Goal: Task Accomplishment & Management: Manage account settings

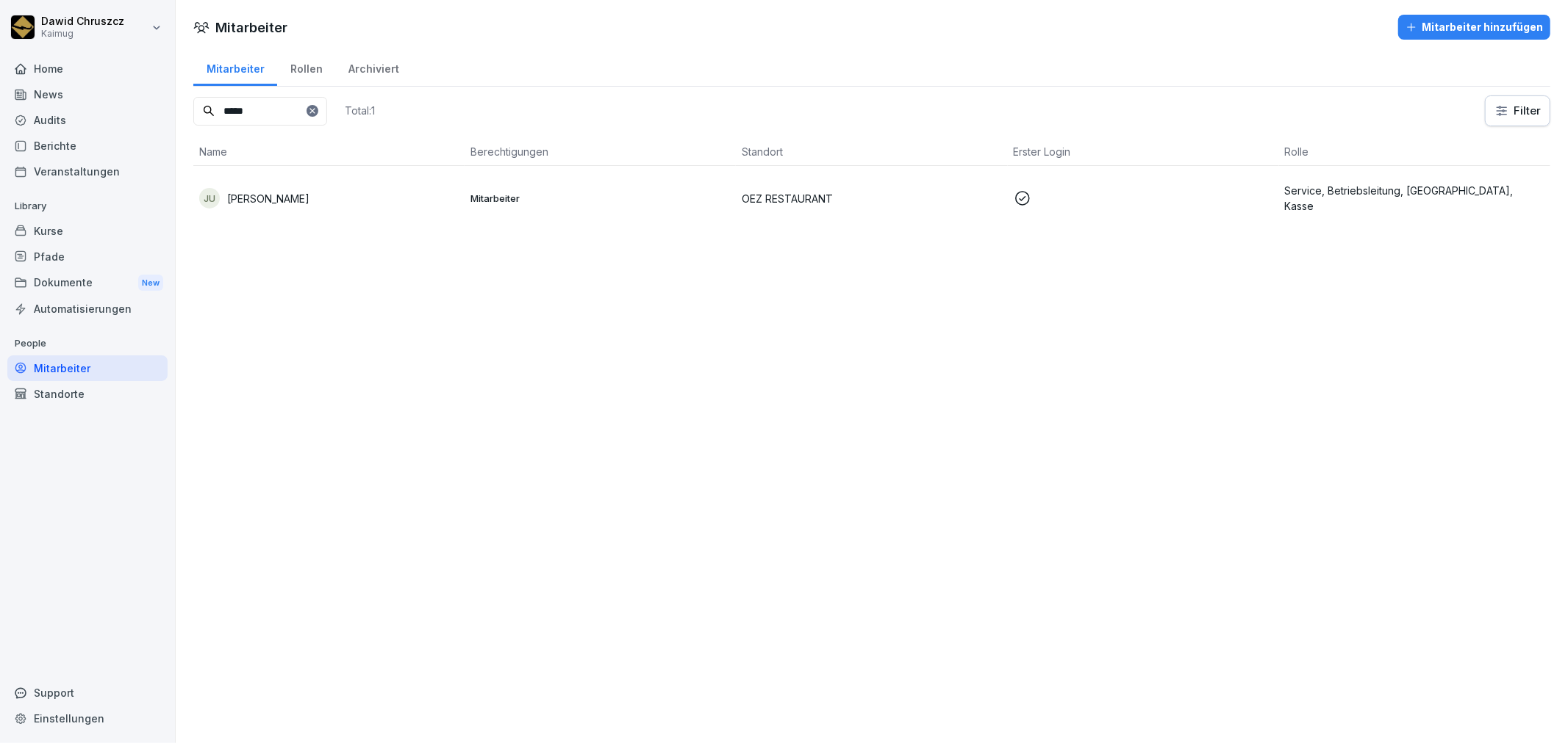
click at [317, 107] on icon at bounding box center [312, 111] width 9 height 9
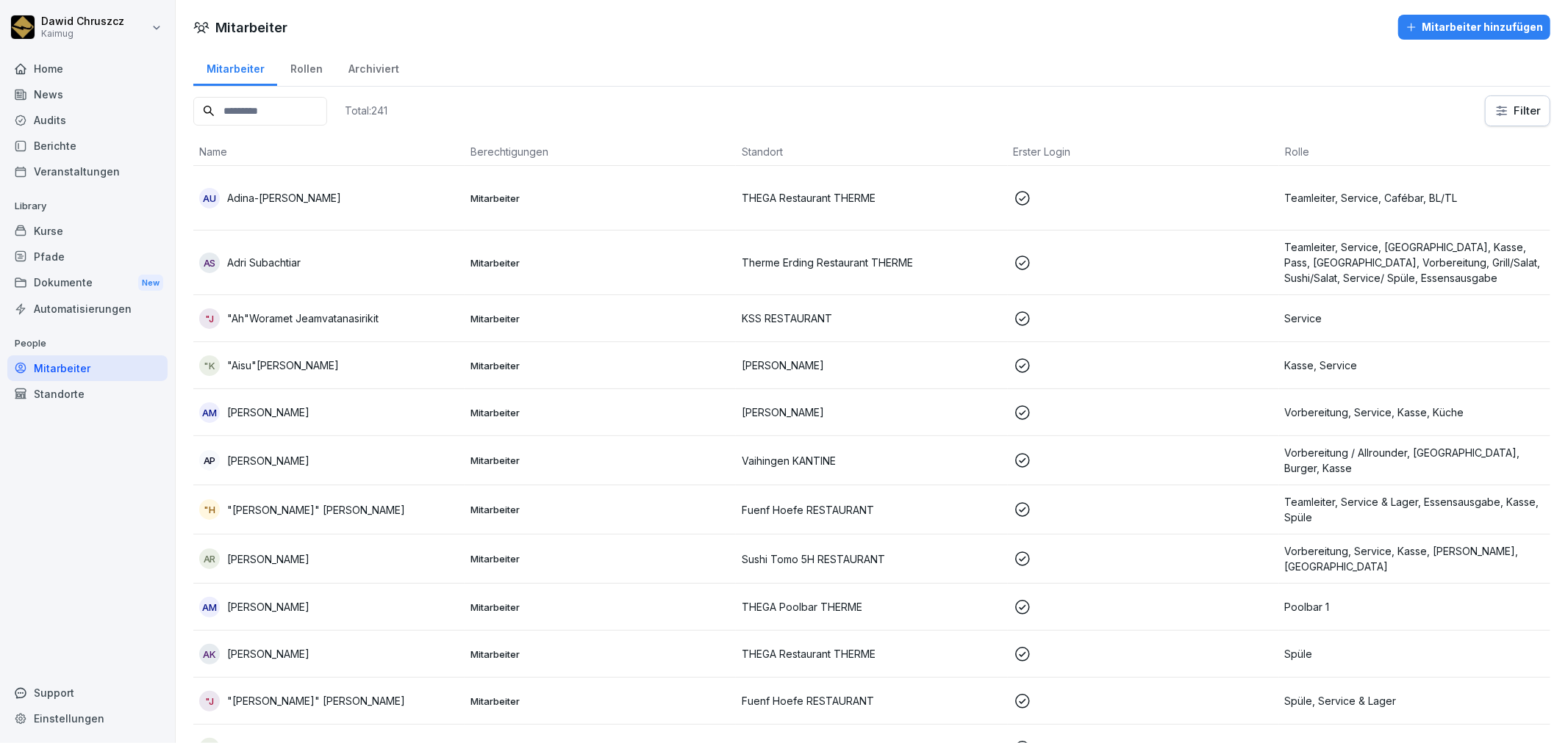
click at [52, 247] on div "Pfade" at bounding box center [87, 256] width 160 height 26
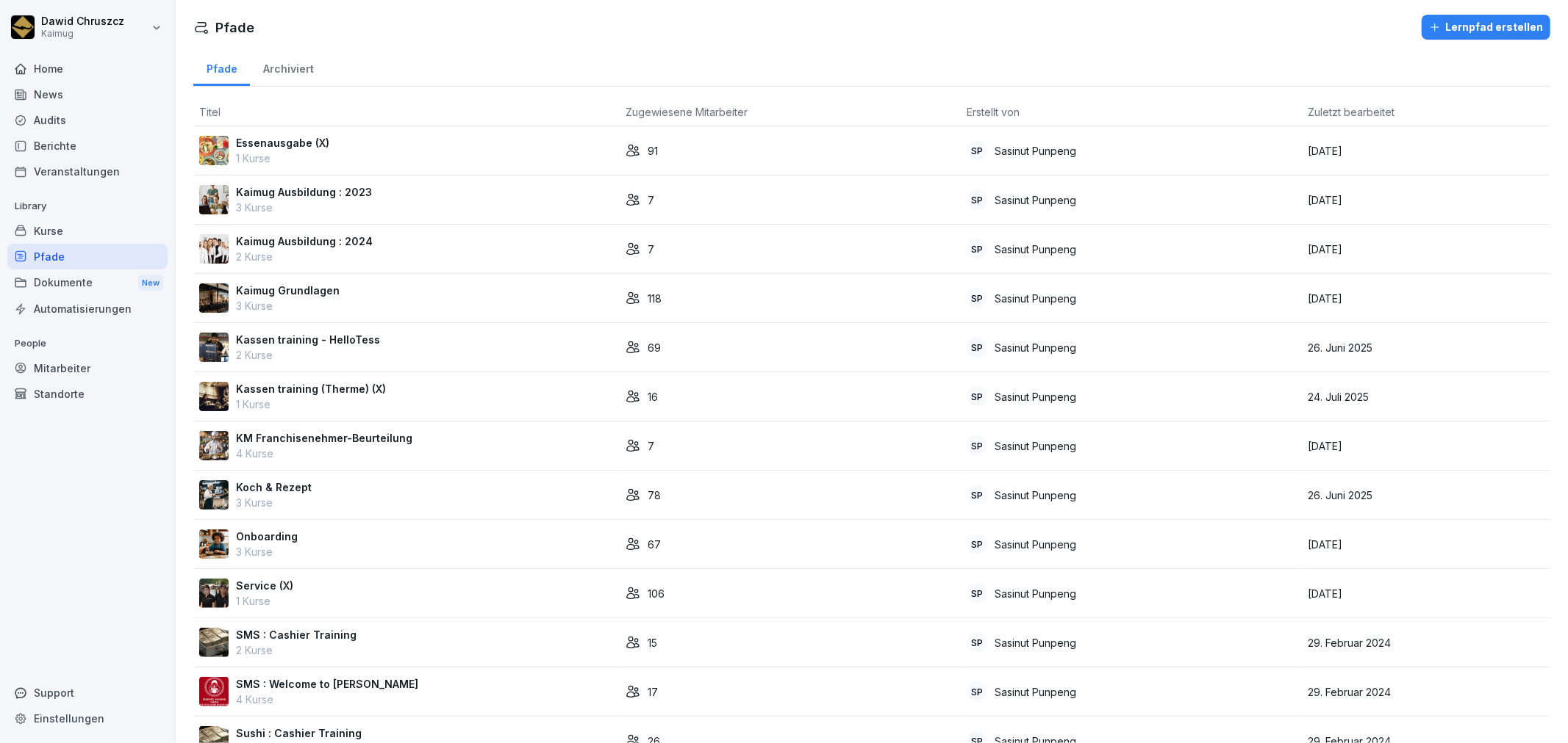
click at [66, 364] on div "Mitarbeiter" at bounding box center [87, 368] width 160 height 26
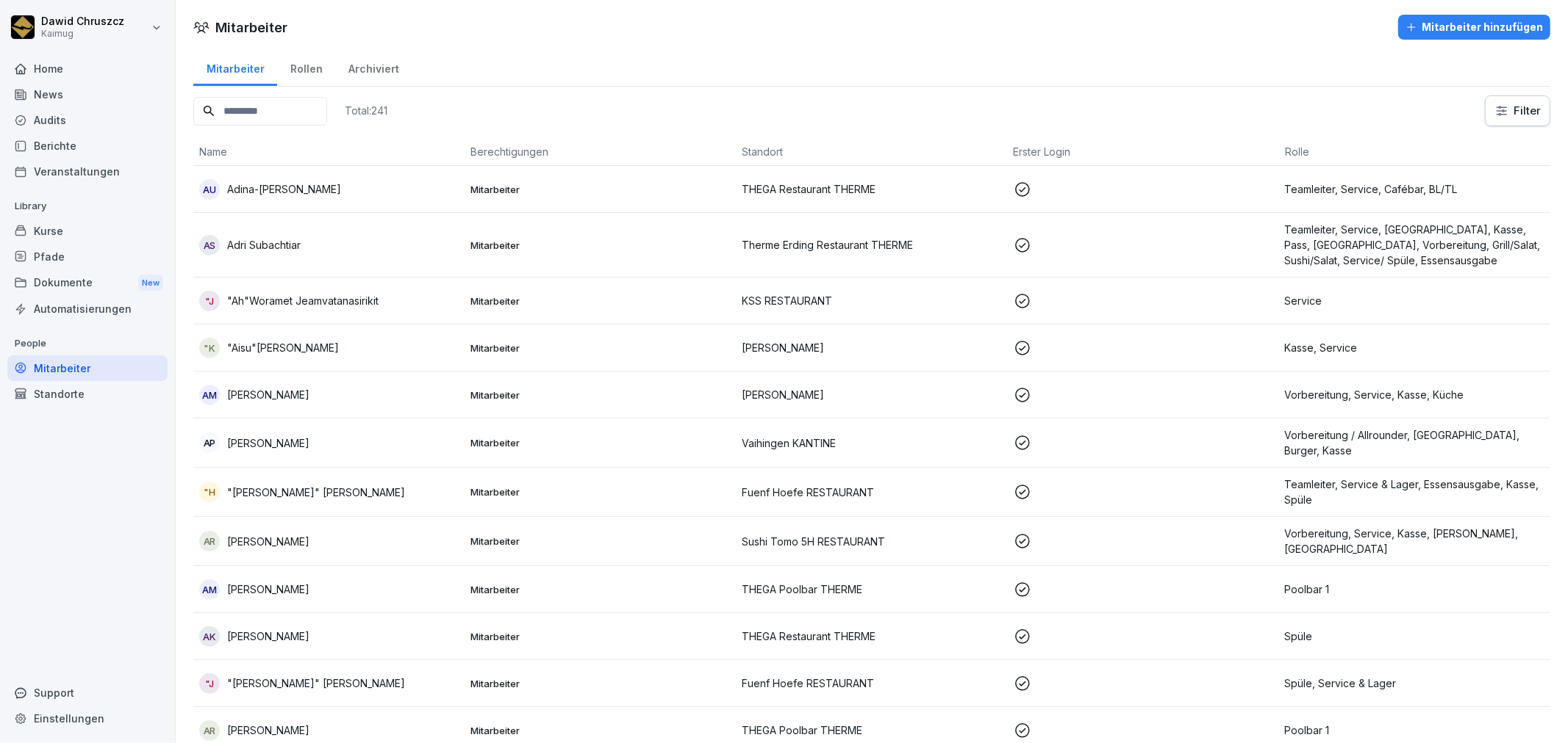
click at [294, 115] on input at bounding box center [260, 111] width 134 height 29
type input "******"
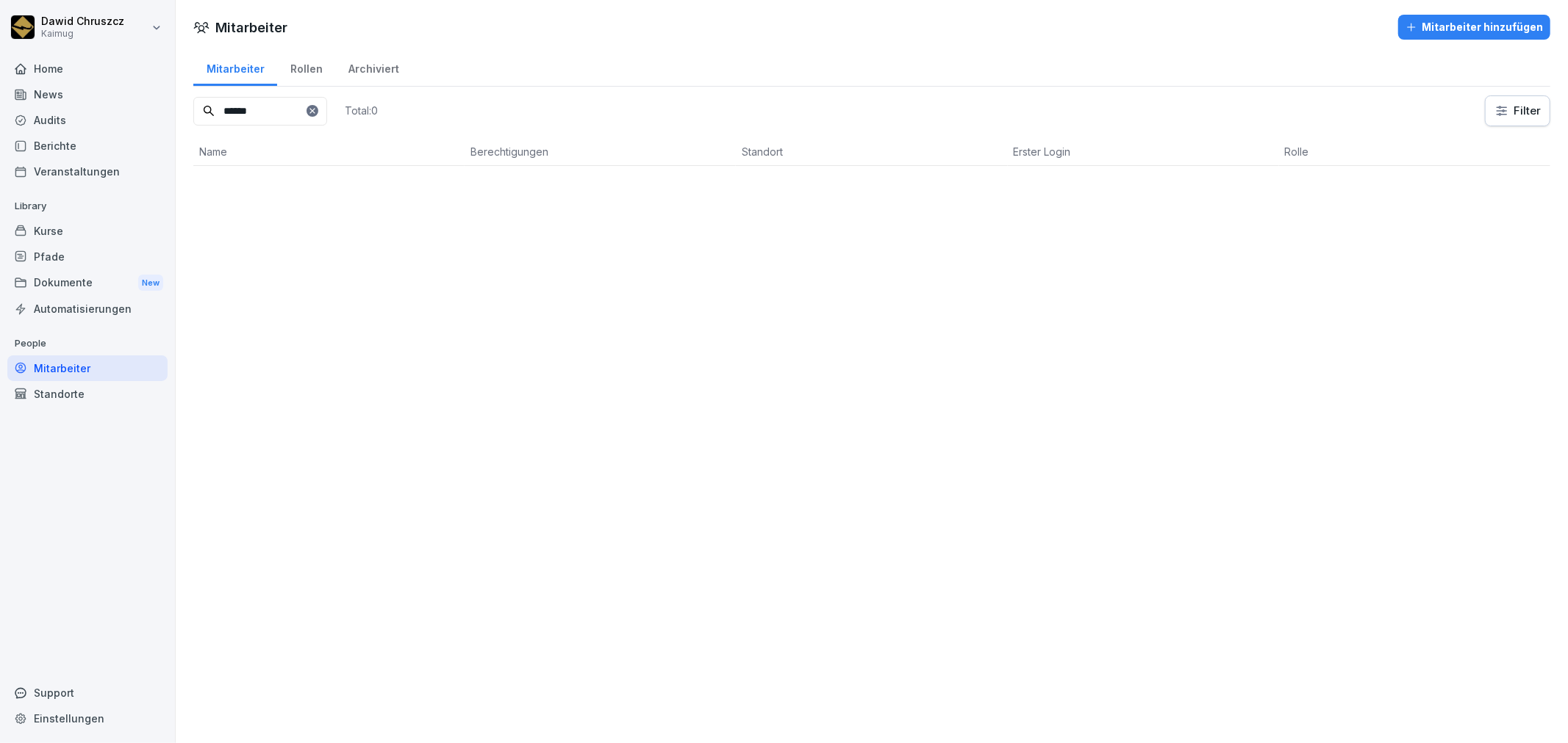
drag, startPoint x: 259, startPoint y: 103, endPoint x: 189, endPoint y: 69, distance: 77.8
click at [138, 70] on div "Dawid Chruszcz Kaimug Home News Audits Berichte Veranstaltungen Library Kurse P…" at bounding box center [784, 371] width 1568 height 743
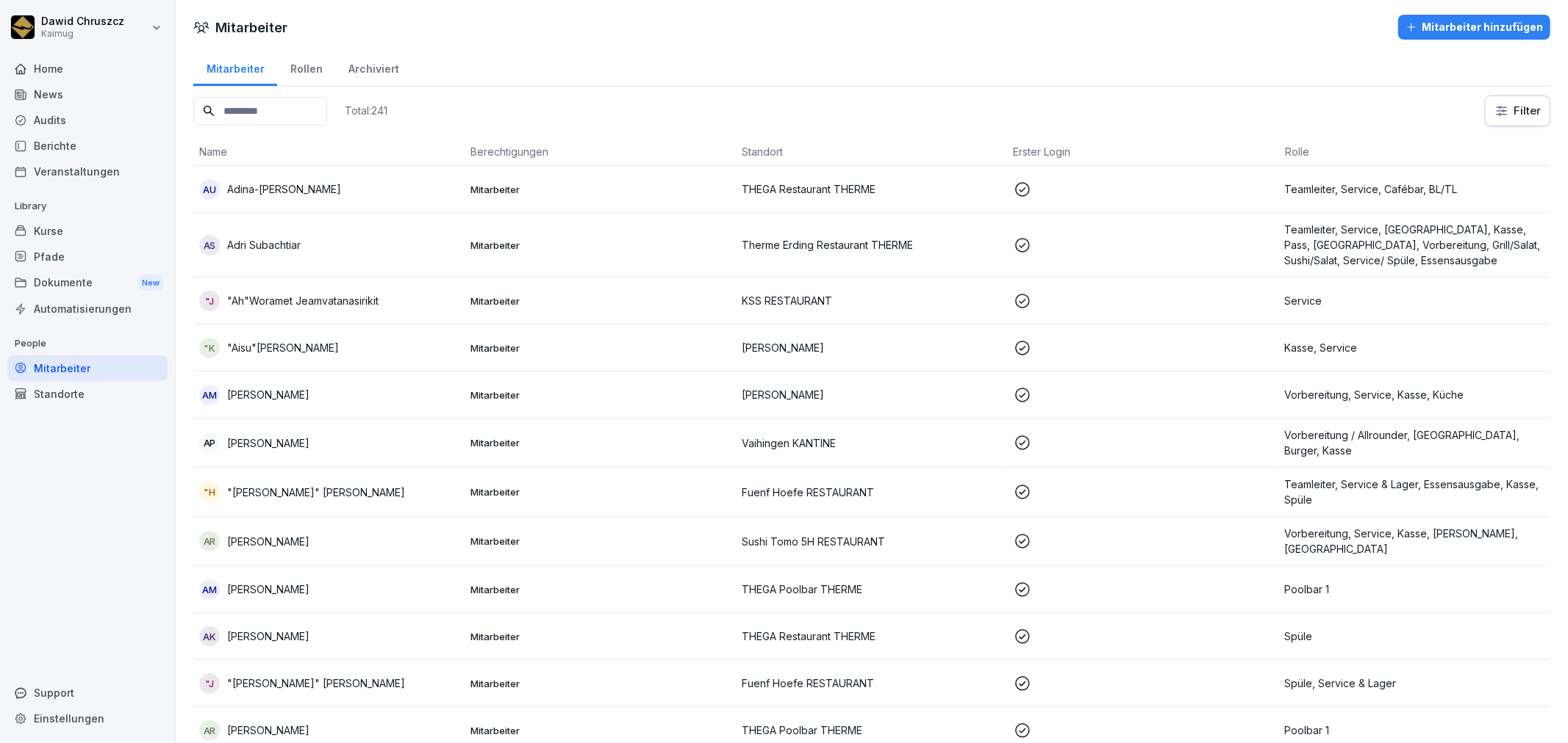
drag, startPoint x: 273, startPoint y: 119, endPoint x: 295, endPoint y: 82, distance: 43.0
click at [285, 107] on input at bounding box center [260, 111] width 134 height 29
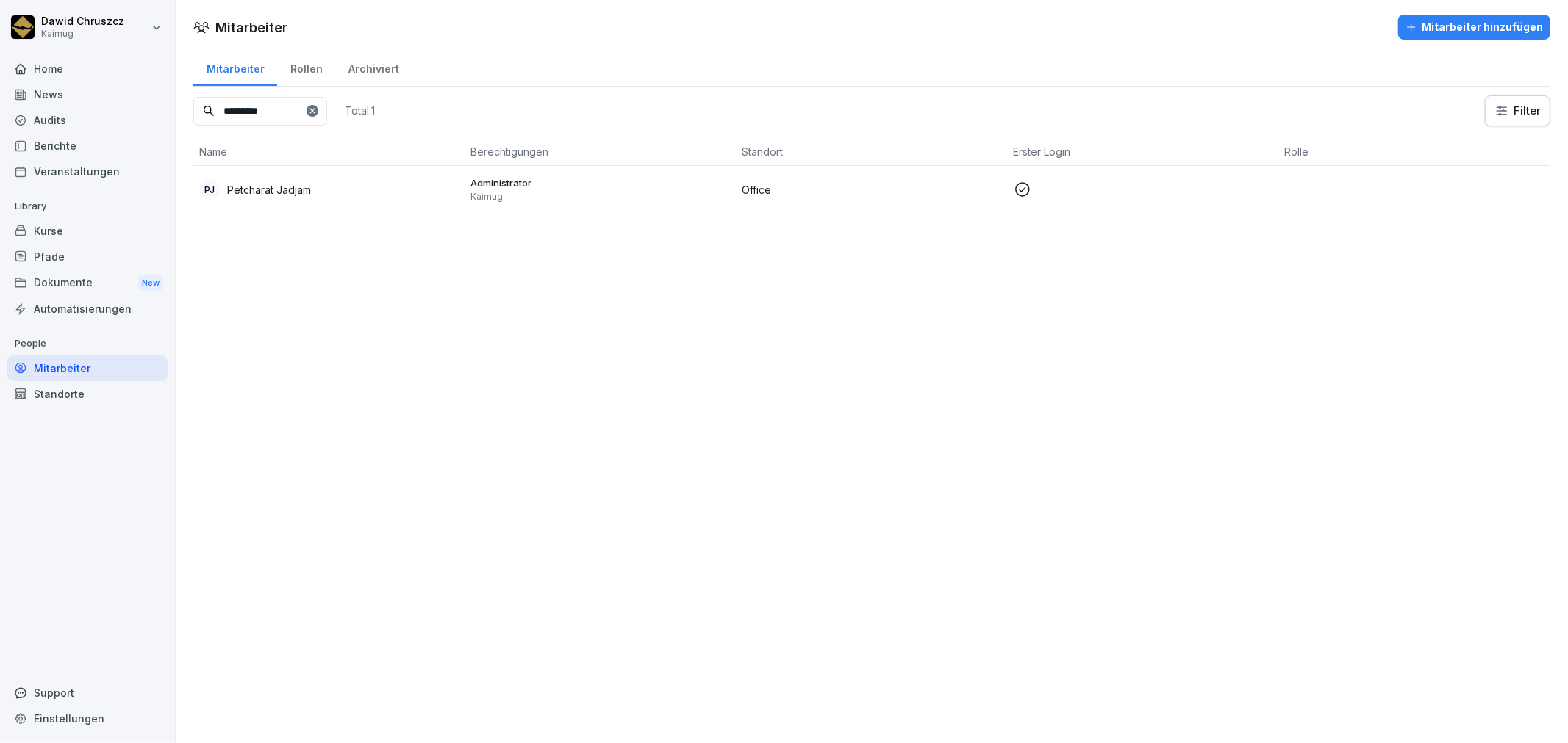
type input "*********"
click at [962, 201] on td "Office" at bounding box center [871, 189] width 271 height 47
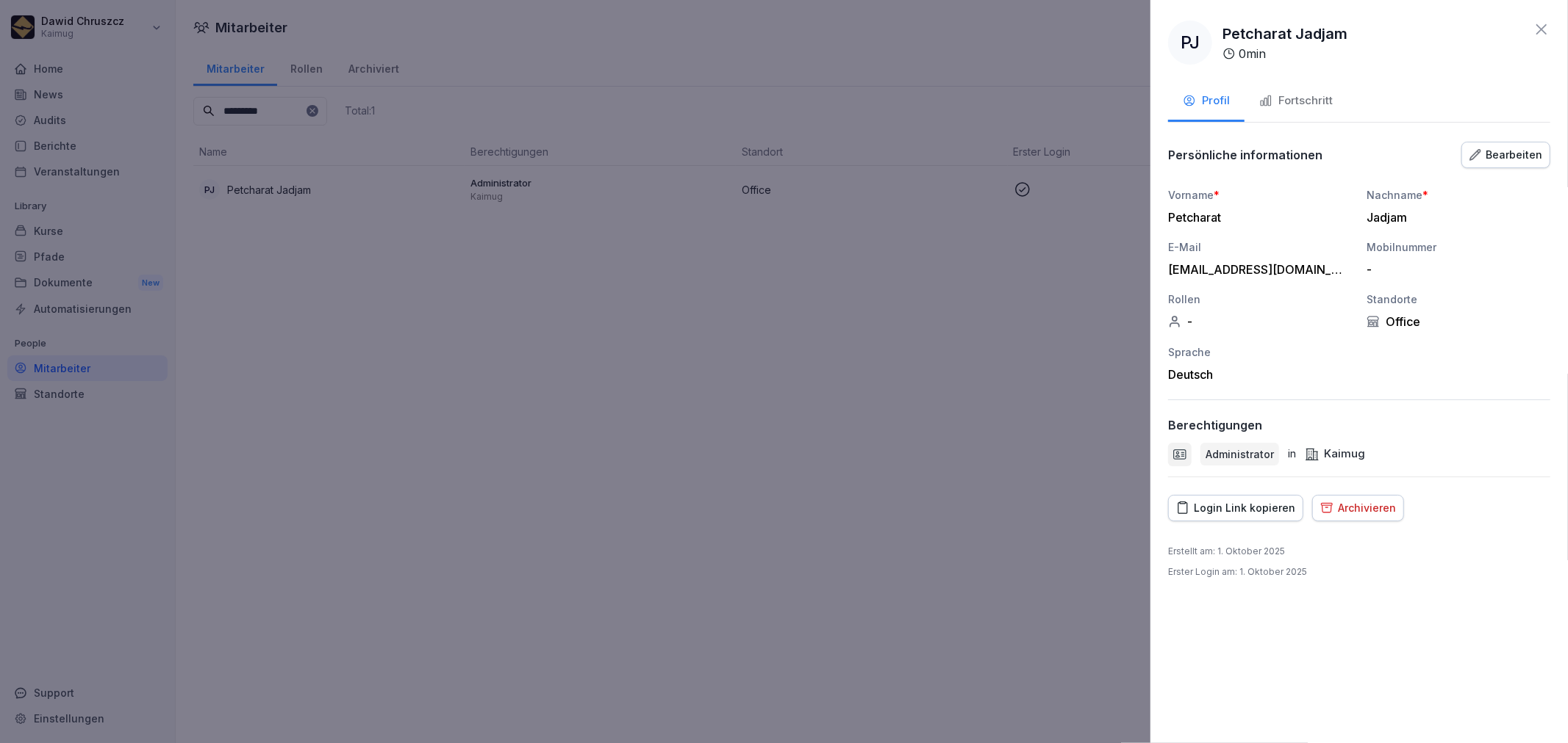
click at [1299, 93] on div "Fortschritt" at bounding box center [1296, 100] width 74 height 17
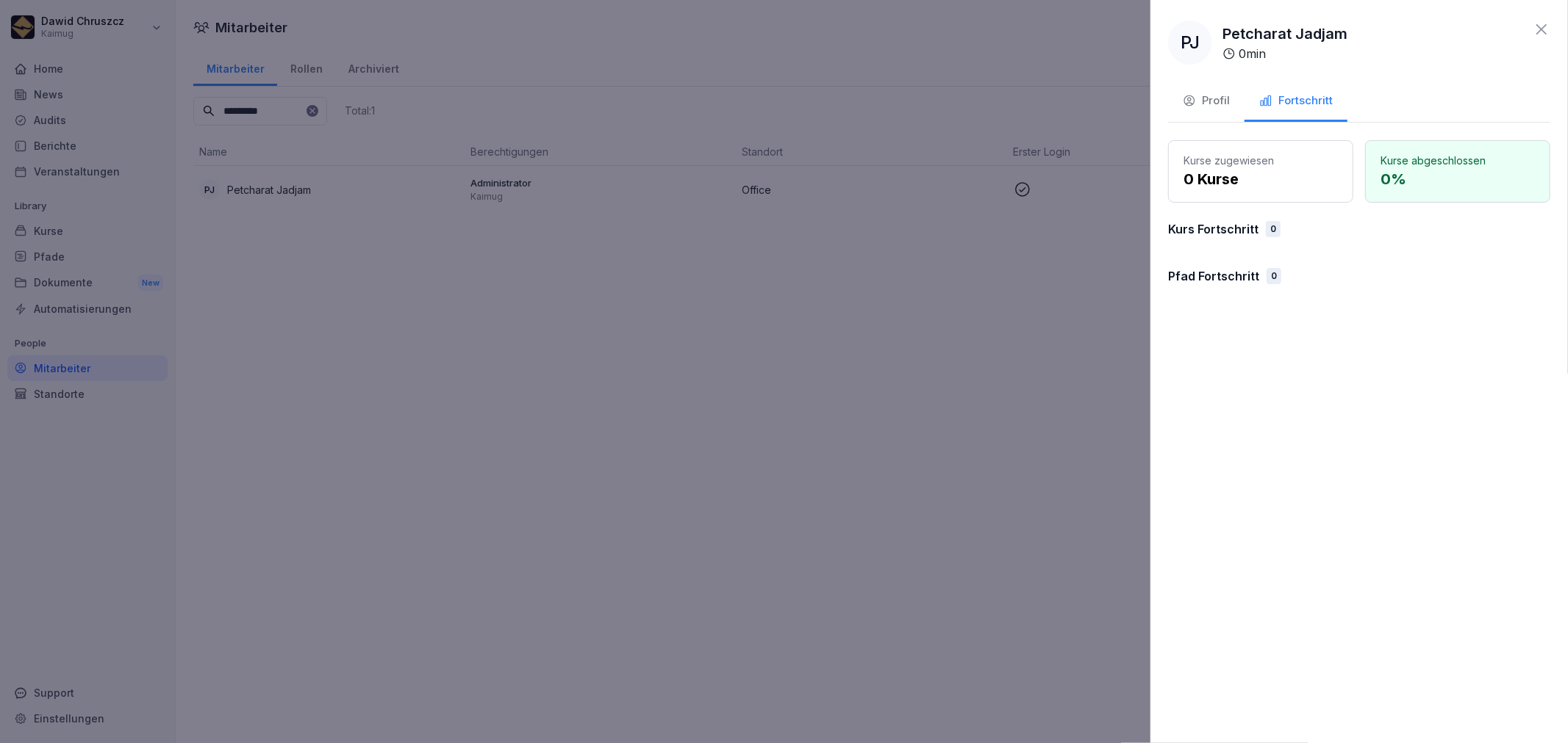
click at [1202, 111] on button "Profil" at bounding box center [1205, 102] width 76 height 39
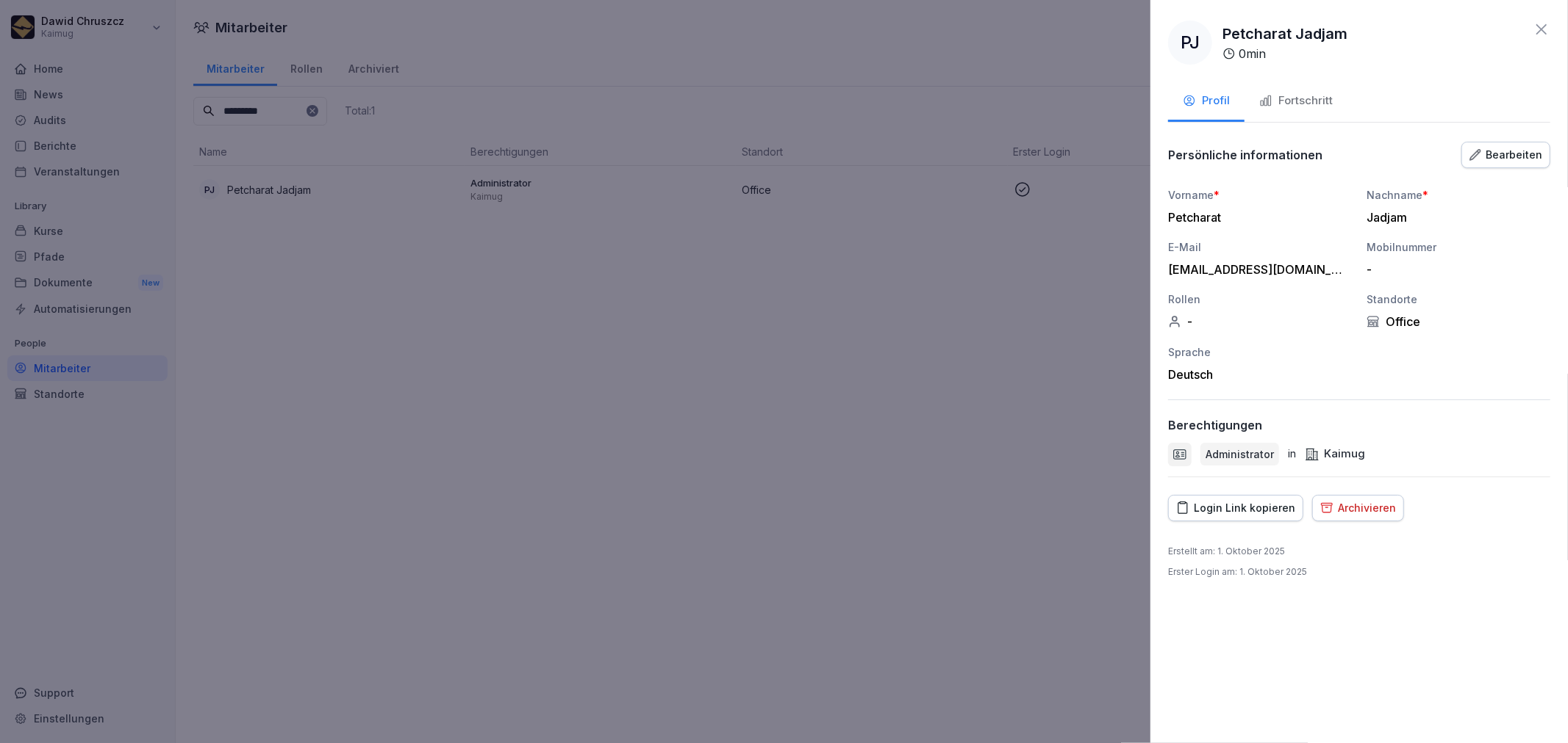
click at [1505, 153] on div "Bearbeiten" at bounding box center [1505, 155] width 73 height 16
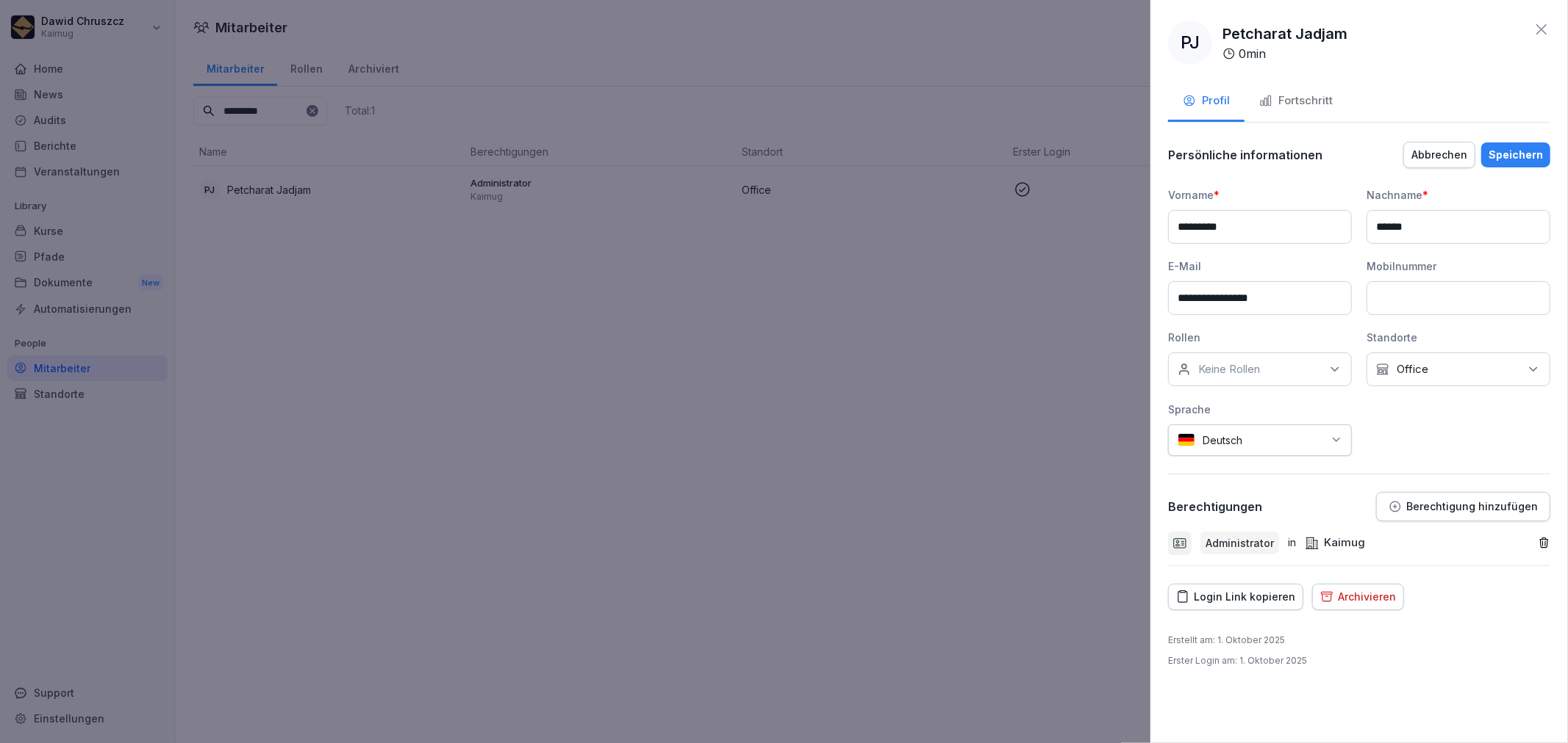
click at [1308, 360] on div "Keine Rollen" at bounding box center [1259, 369] width 184 height 34
click at [1424, 373] on p "Office" at bounding box center [1412, 369] width 31 height 14
click at [1541, 341] on div "Standorte" at bounding box center [1457, 337] width 184 height 15
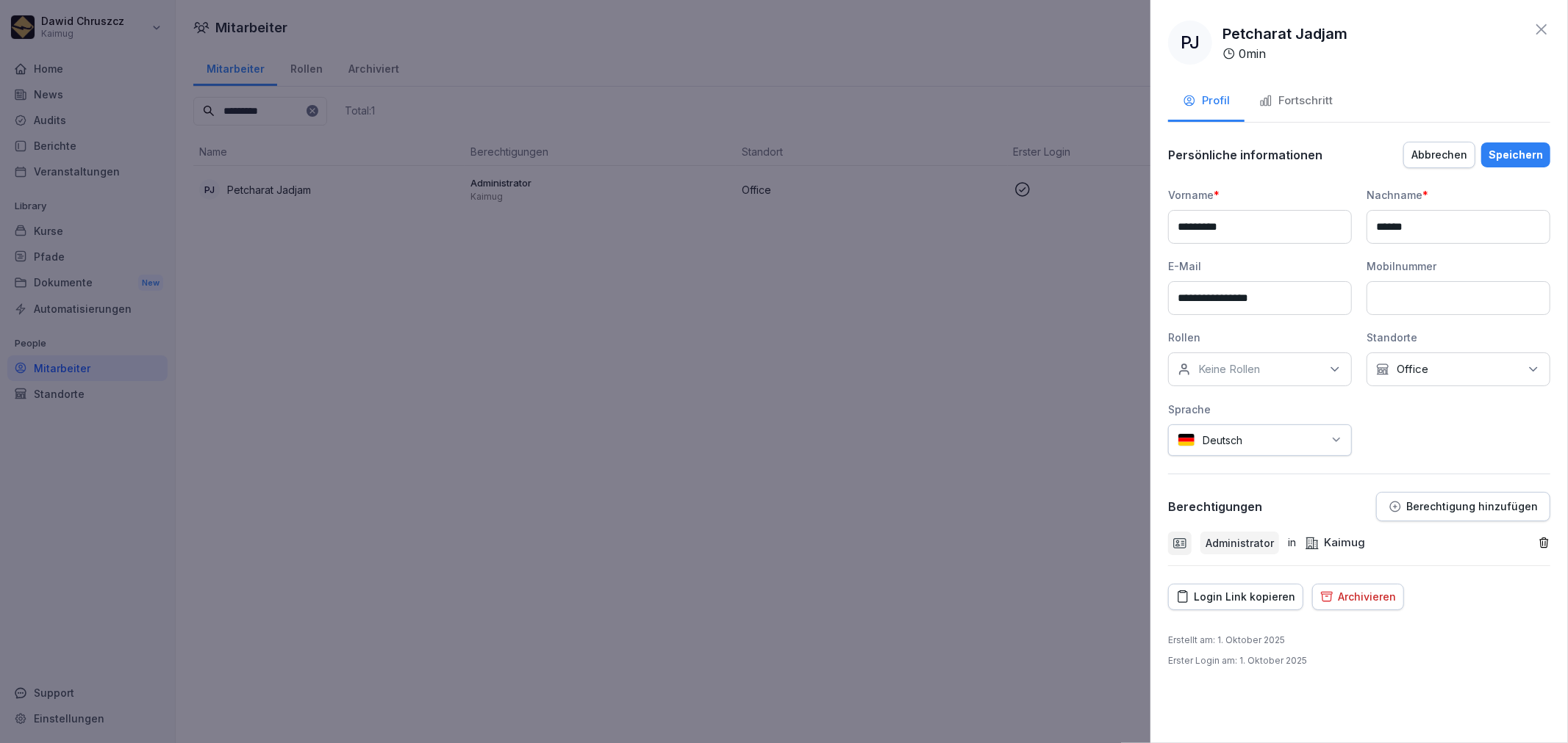
drag, startPoint x: 1035, startPoint y: 383, endPoint x: 1069, endPoint y: 385, distance: 34.1
click at [1037, 385] on div at bounding box center [784, 371] width 1568 height 743
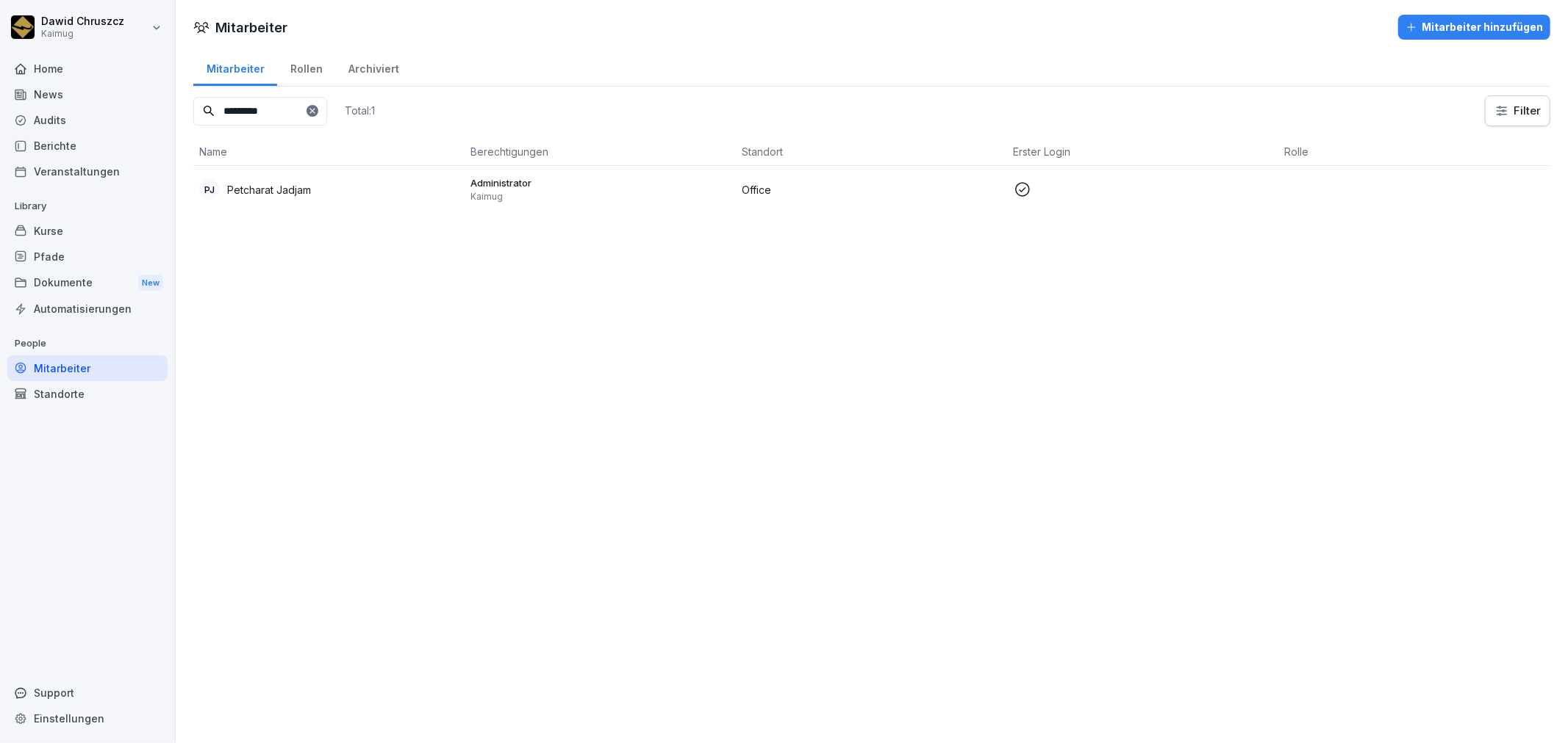
click at [59, 228] on div "Kurse" at bounding box center [87, 231] width 160 height 26
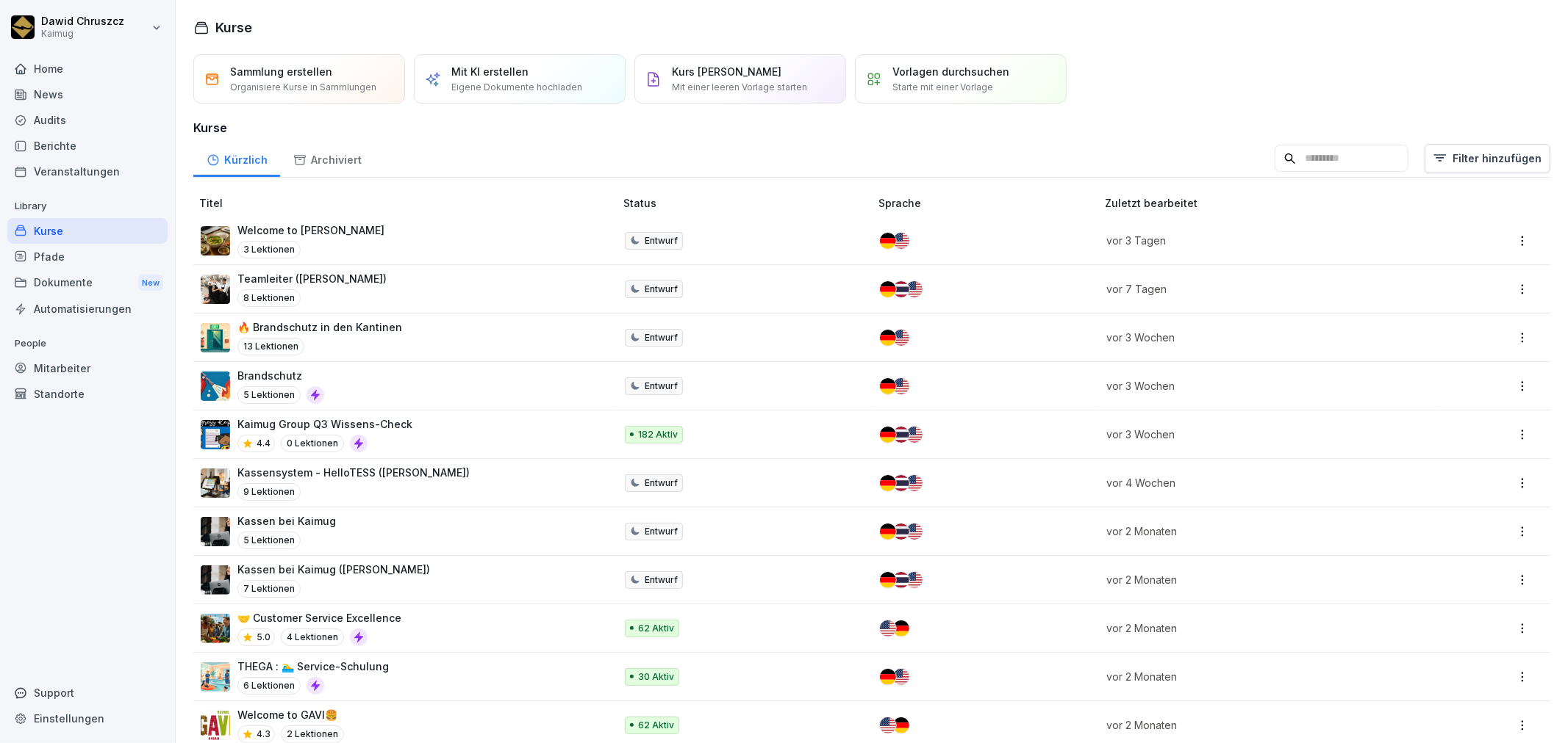
click at [99, 247] on div "Pfade" at bounding box center [87, 256] width 160 height 26
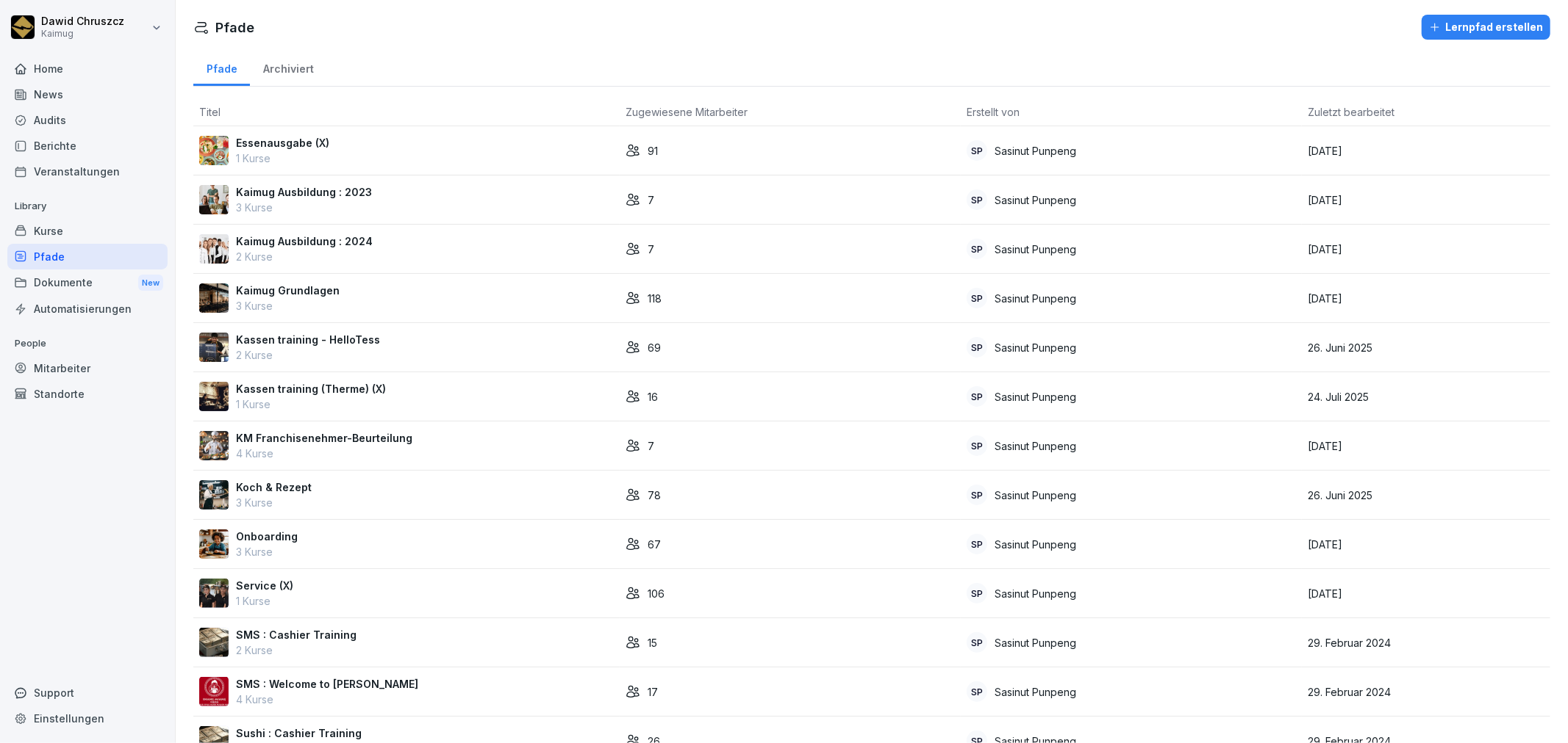
click at [370, 300] on div "Kaimug Grundlagen 3 Kurse" at bounding box center [406, 298] width 415 height 30
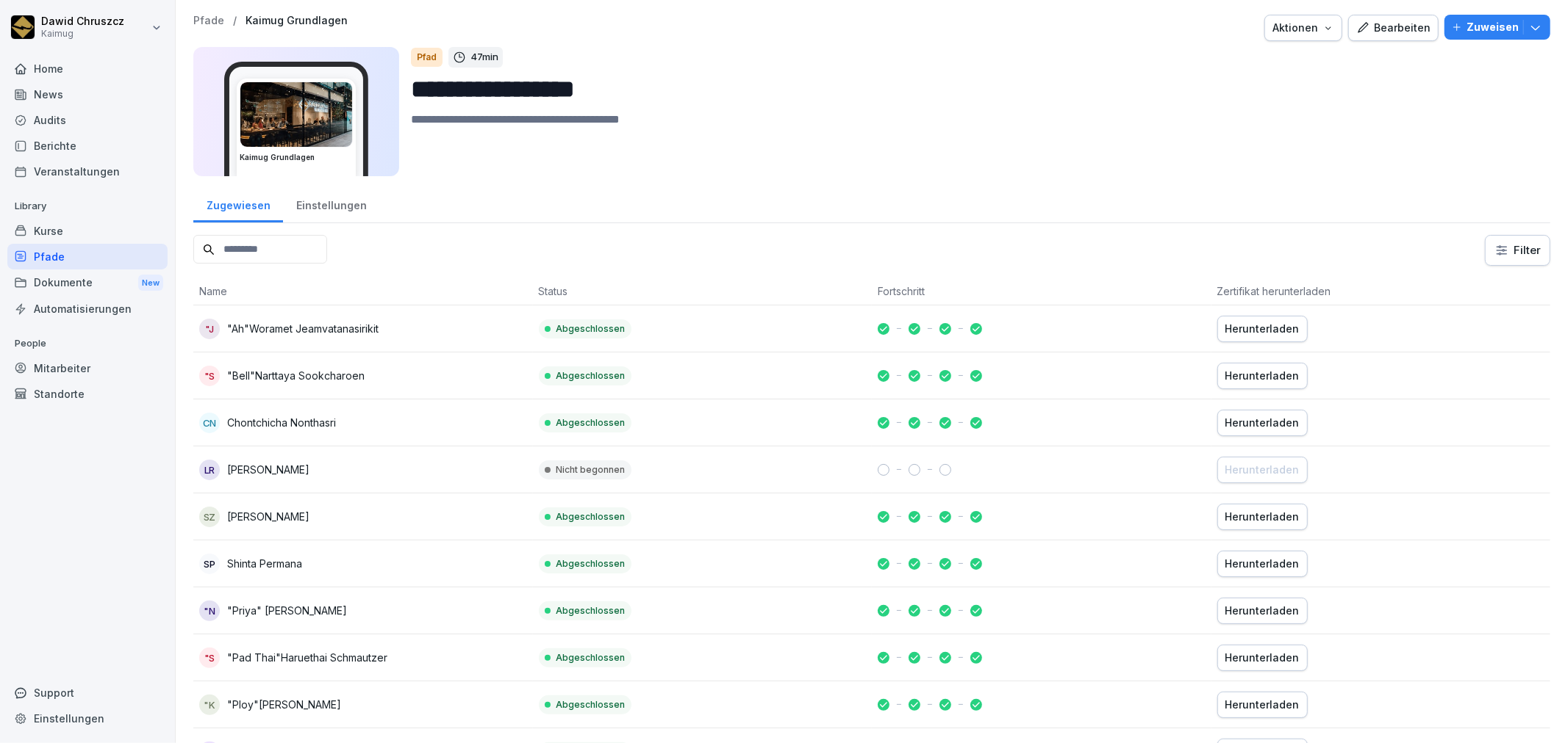
click at [1367, 26] on div "Bearbeiten" at bounding box center [1393, 28] width 75 height 16
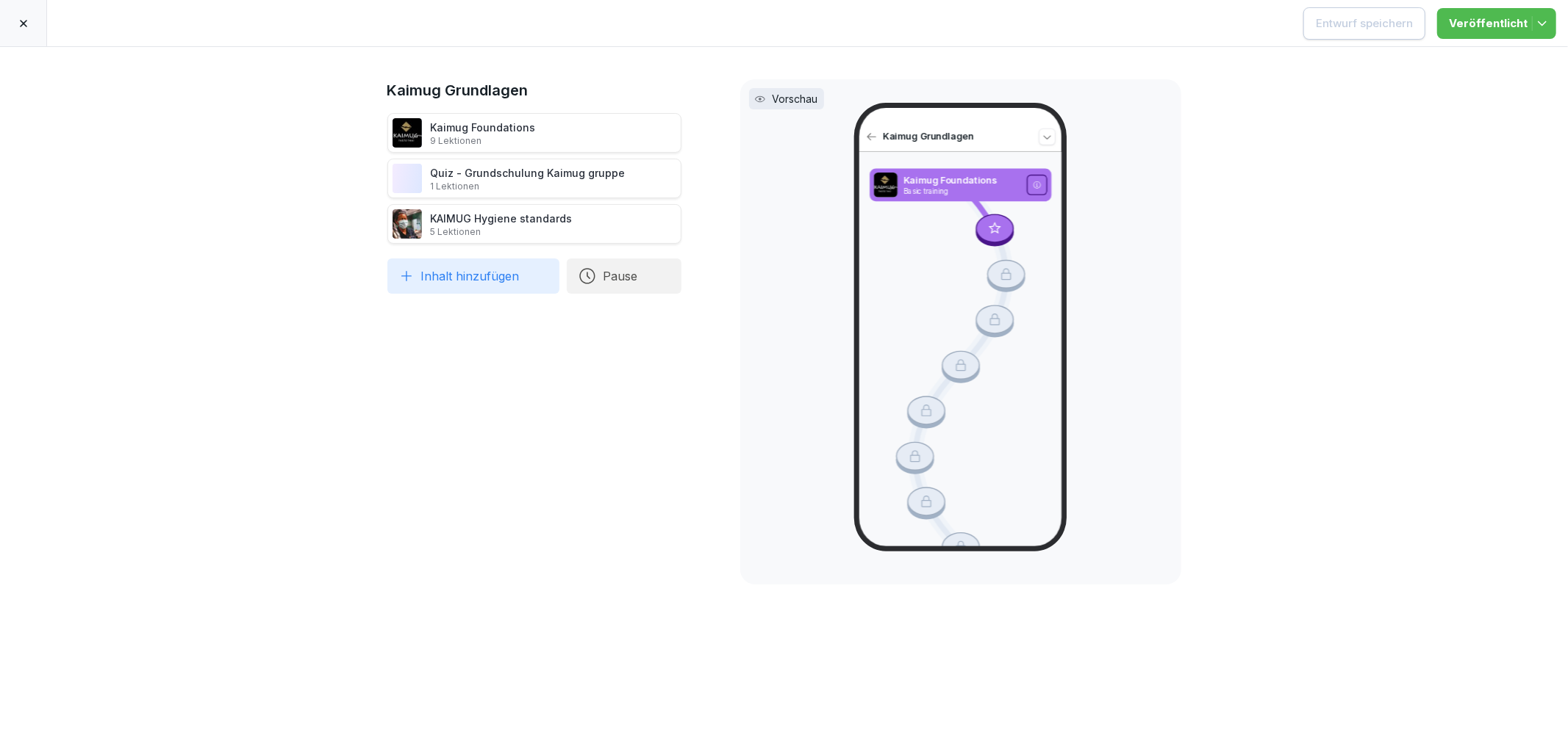
click at [18, 26] on icon at bounding box center [23, 23] width 12 height 12
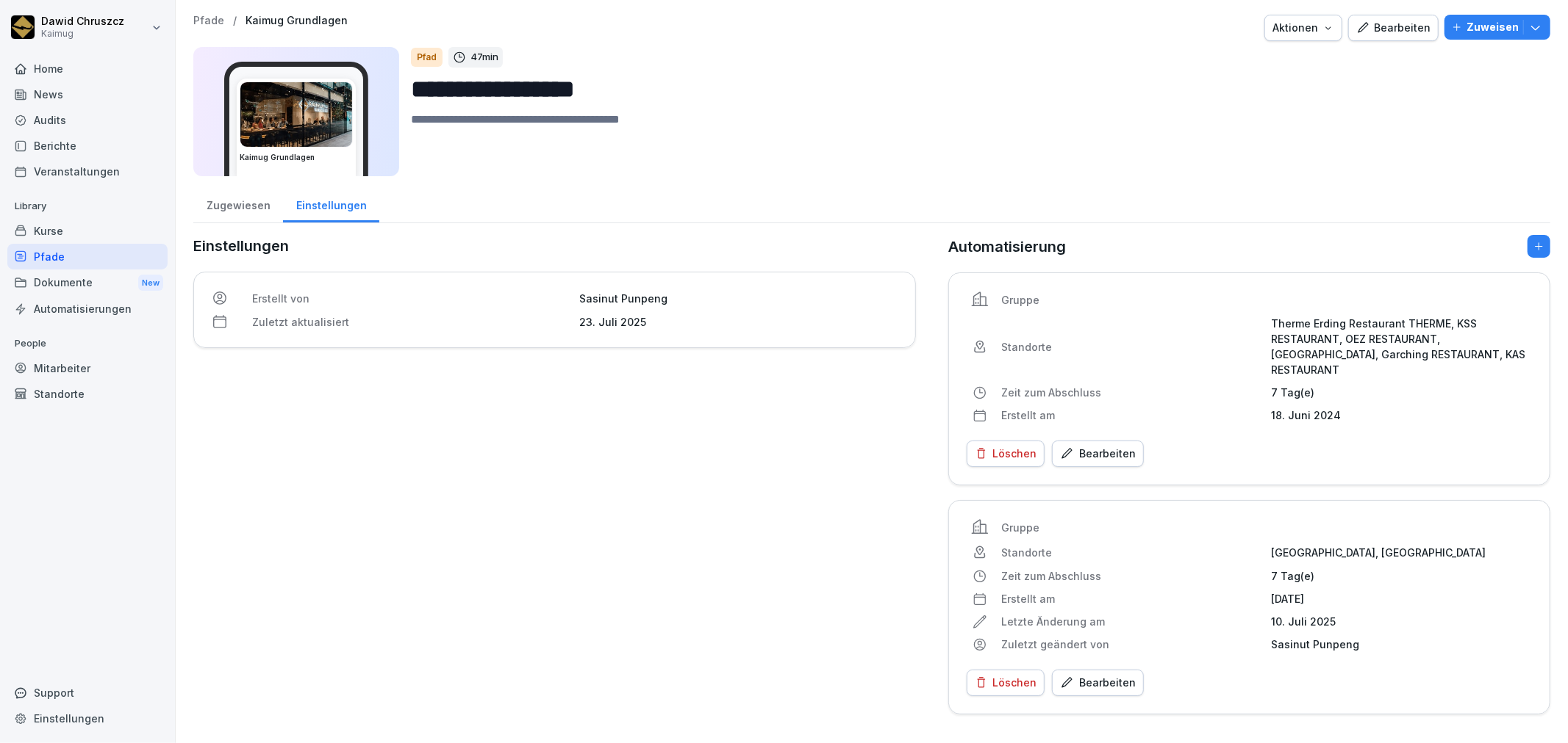
click at [244, 207] on div "Zugewiesen" at bounding box center [238, 204] width 90 height 38
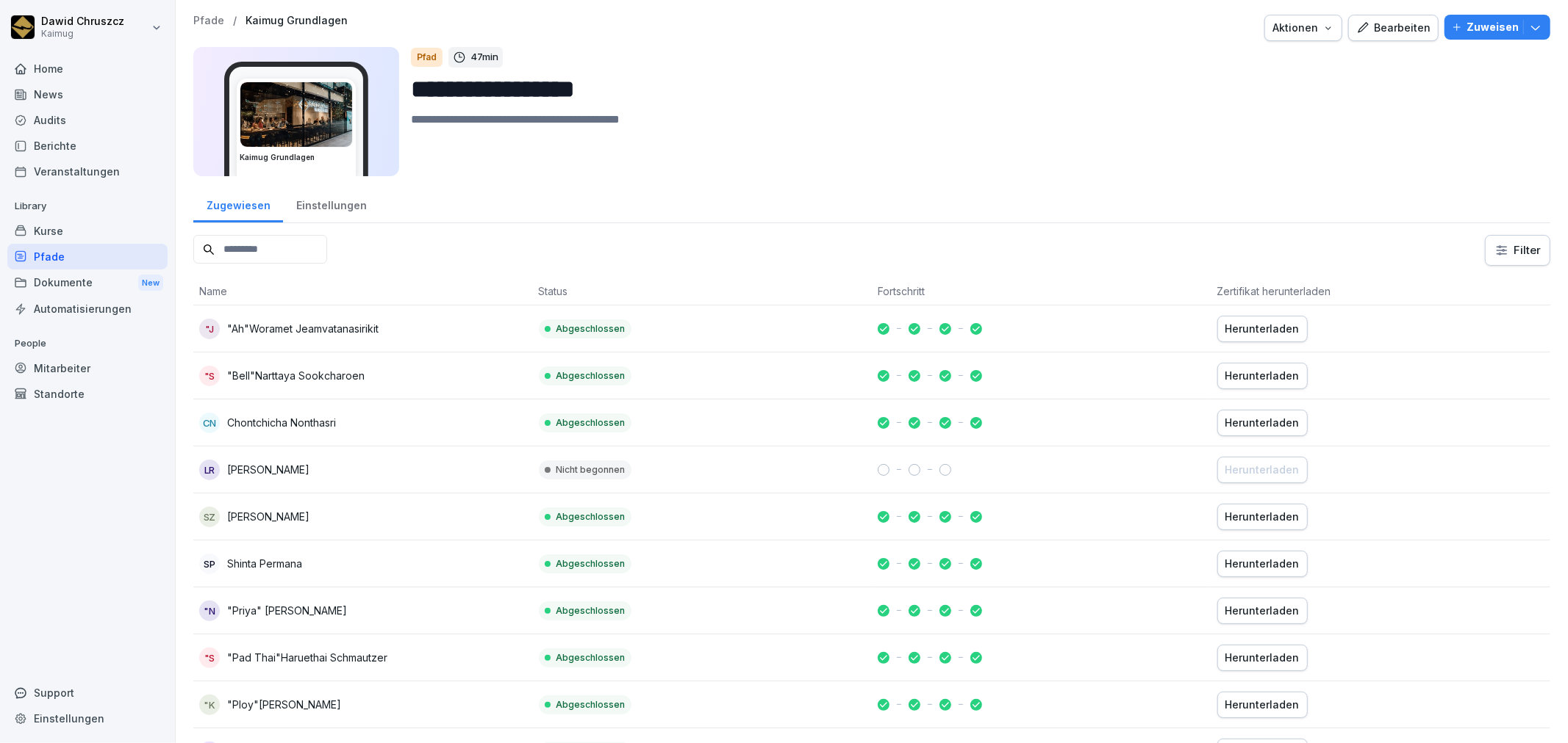
click at [77, 252] on div "Pfade" at bounding box center [87, 256] width 160 height 26
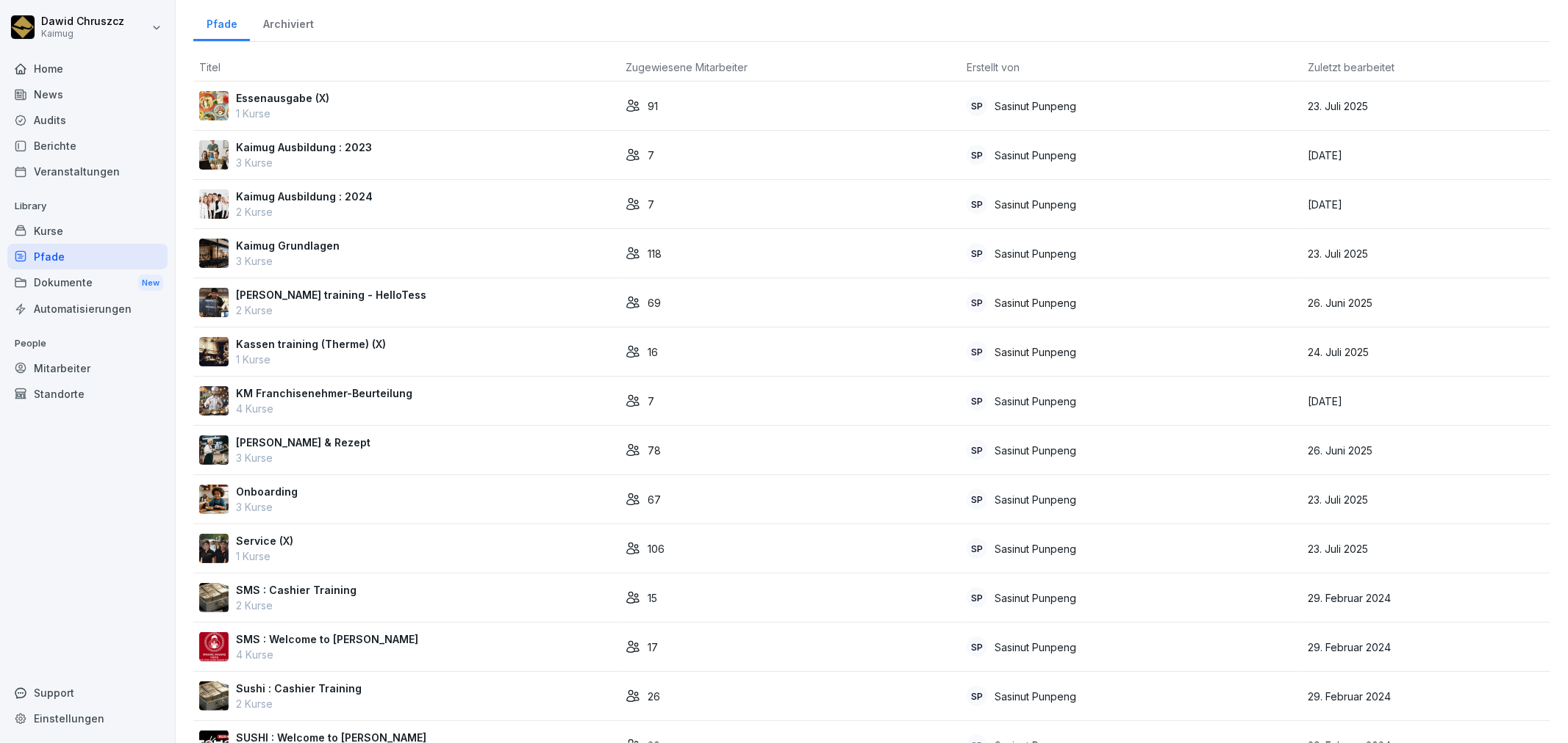
scroll to position [82, 0]
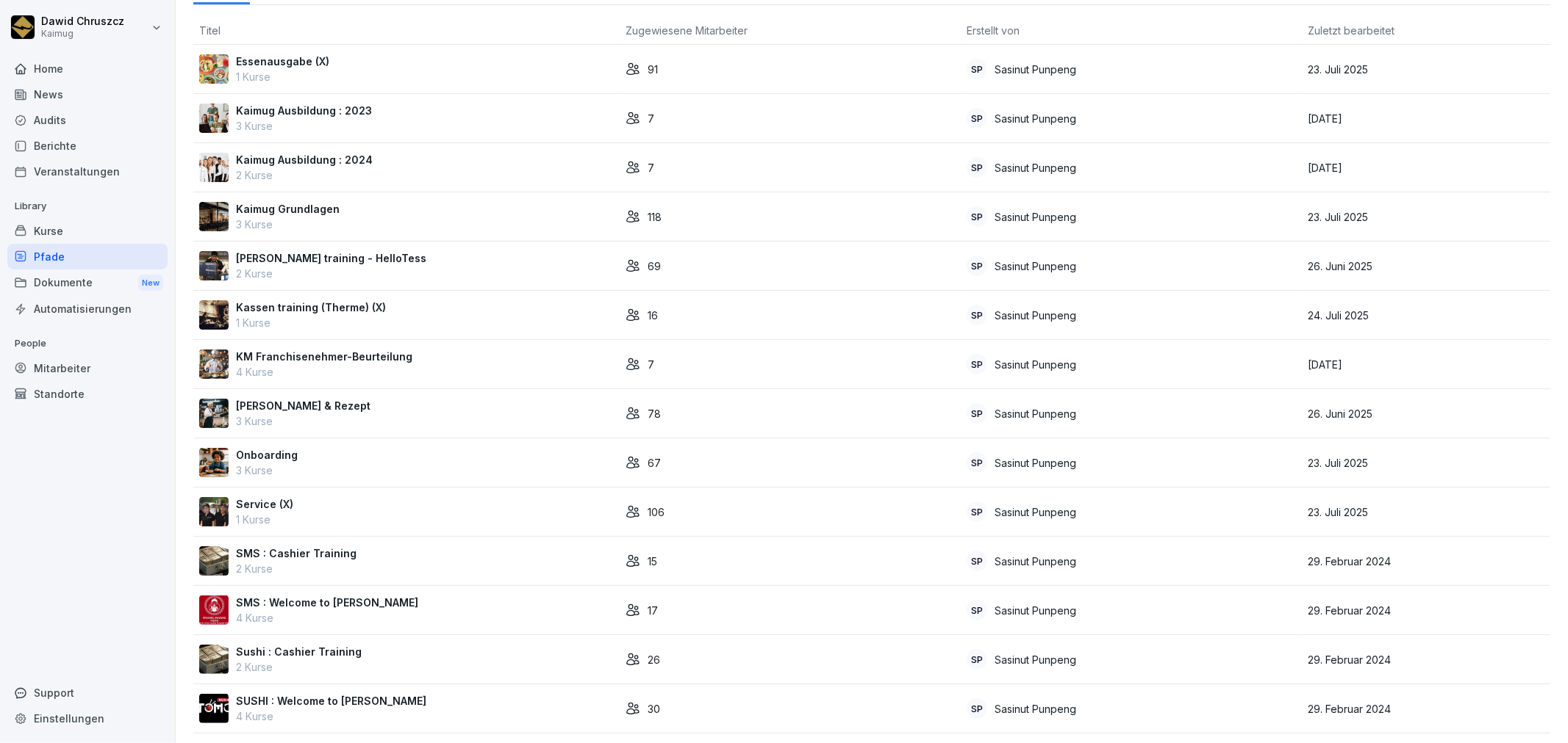
click at [398, 459] on div "Onboarding 3 Kurse" at bounding box center [406, 462] width 415 height 30
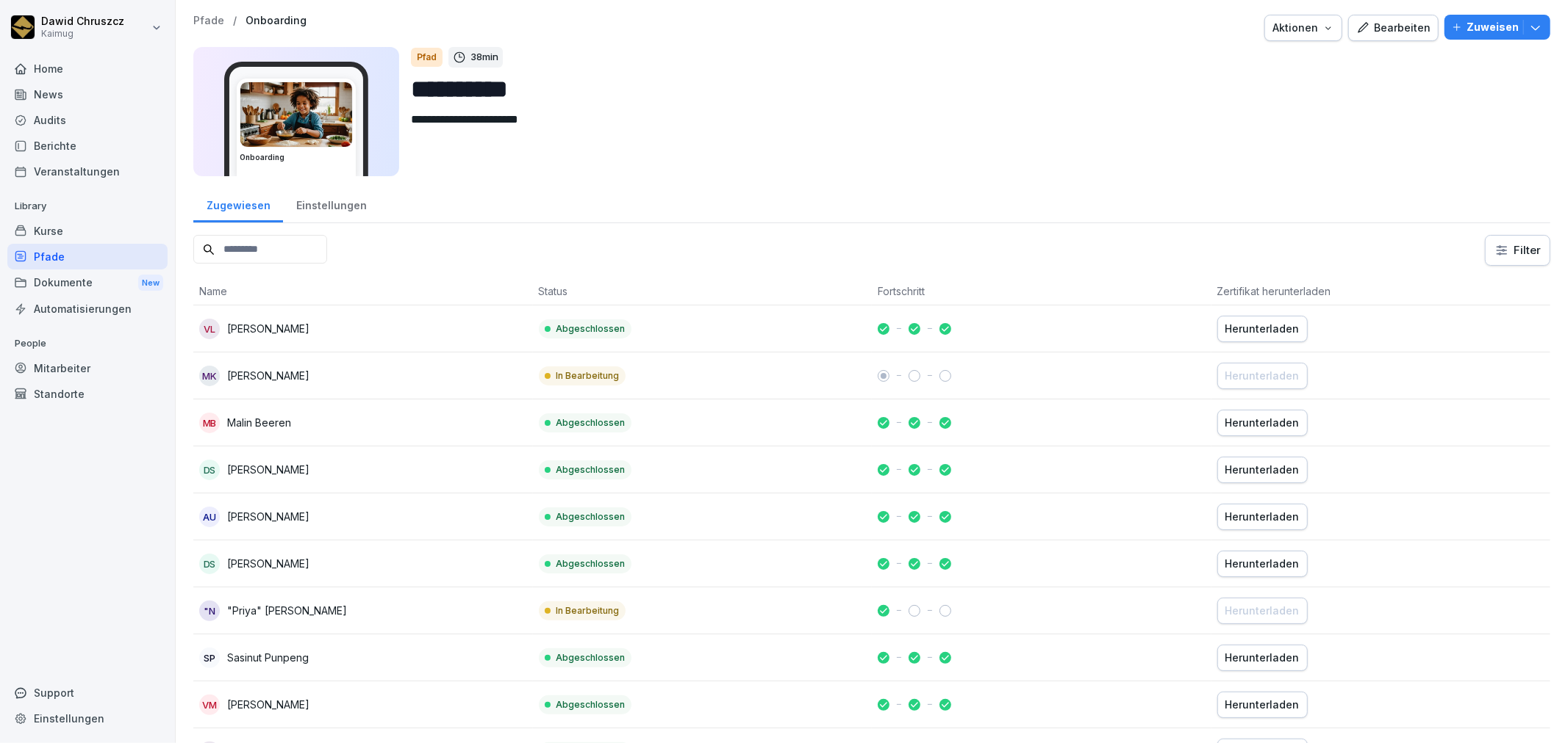
click at [1384, 18] on button "Bearbeiten" at bounding box center [1393, 27] width 91 height 26
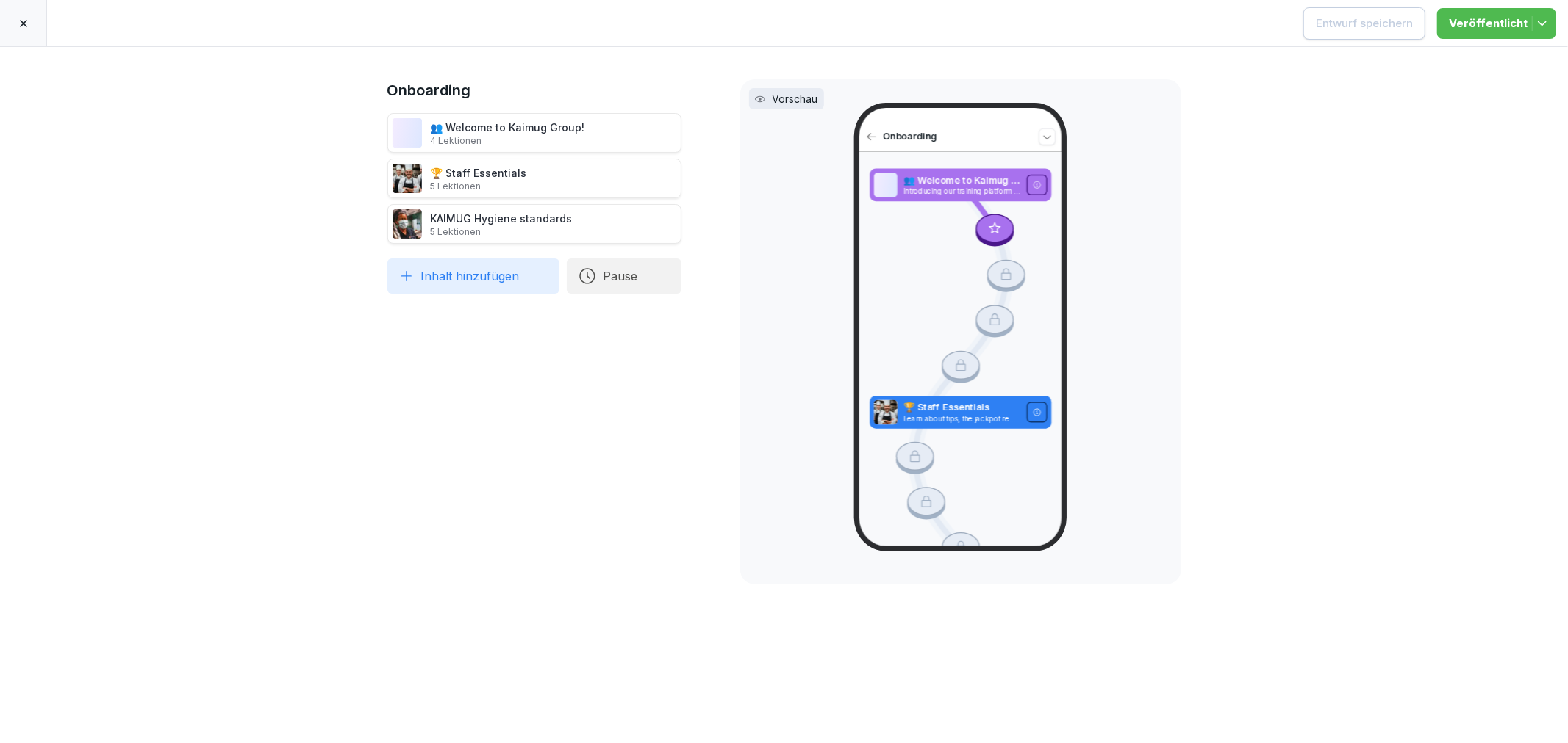
click at [22, 20] on icon at bounding box center [23, 23] width 12 height 12
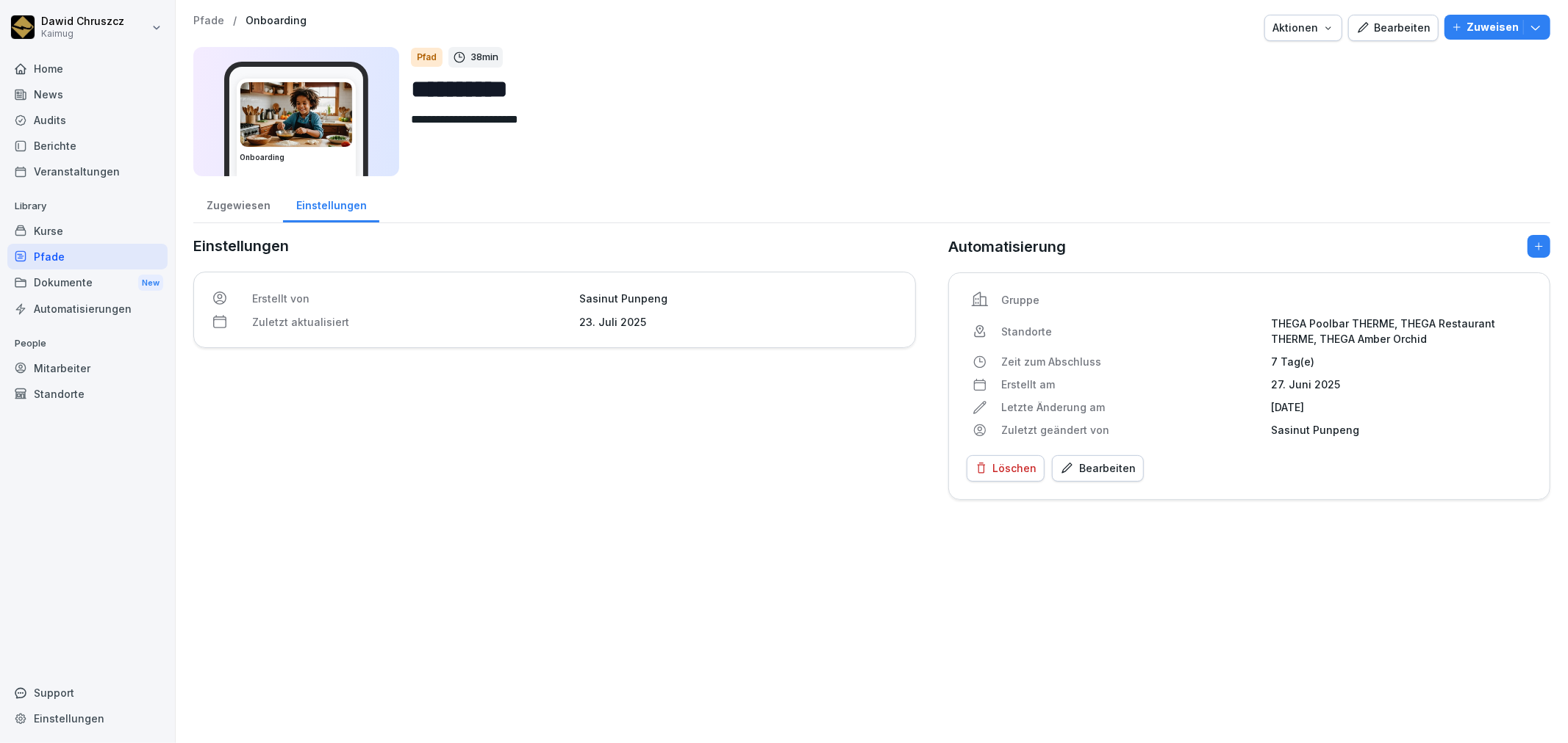
click at [1480, 30] on p "Zuweisen" at bounding box center [1492, 27] width 52 height 16
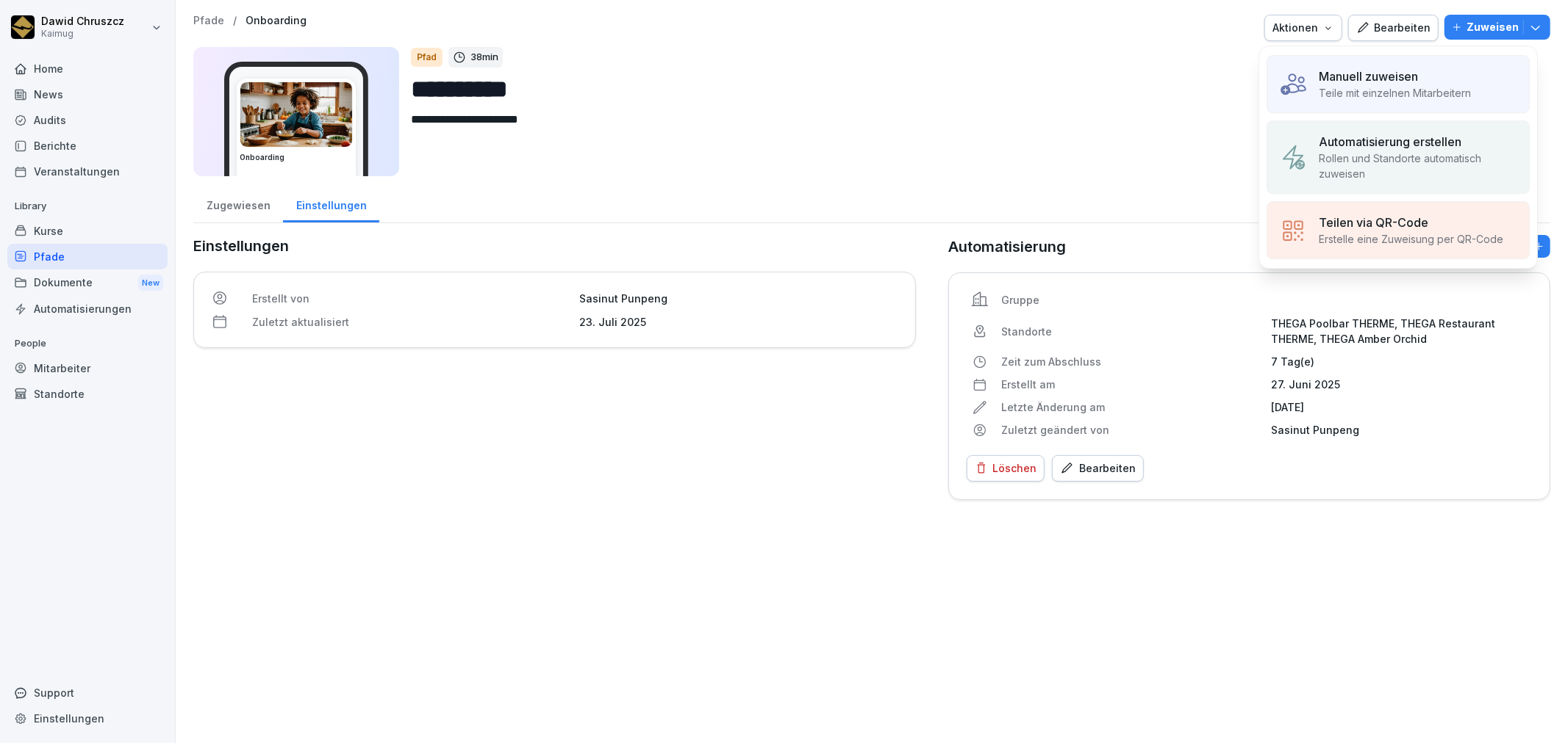
click at [1410, 75] on p "Manuell zuweisen" at bounding box center [1368, 76] width 99 height 18
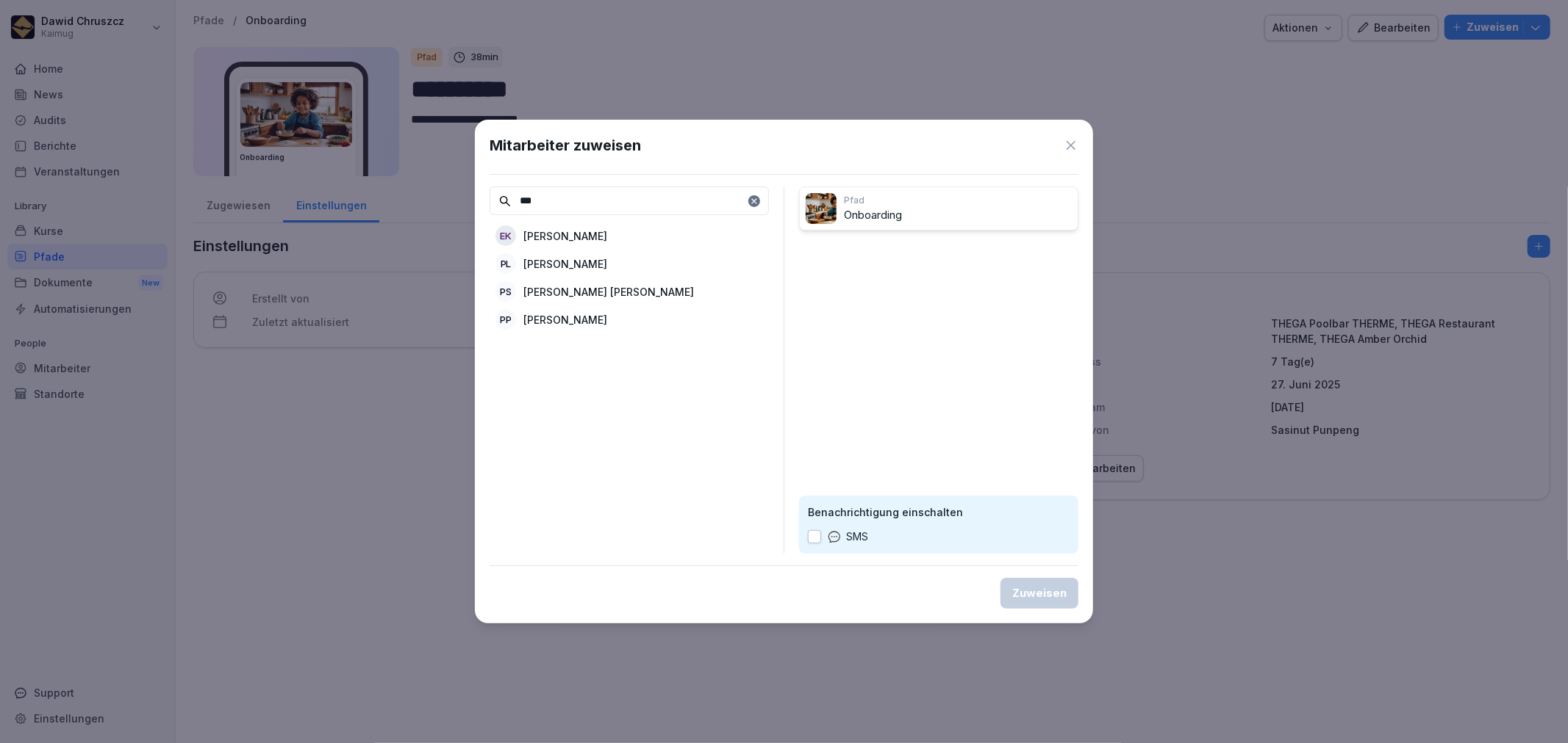
click at [562, 202] on input "***" at bounding box center [629, 201] width 279 height 29
type input "*****"
click at [601, 261] on p "Petcharat Jadjam" at bounding box center [569, 264] width 91 height 15
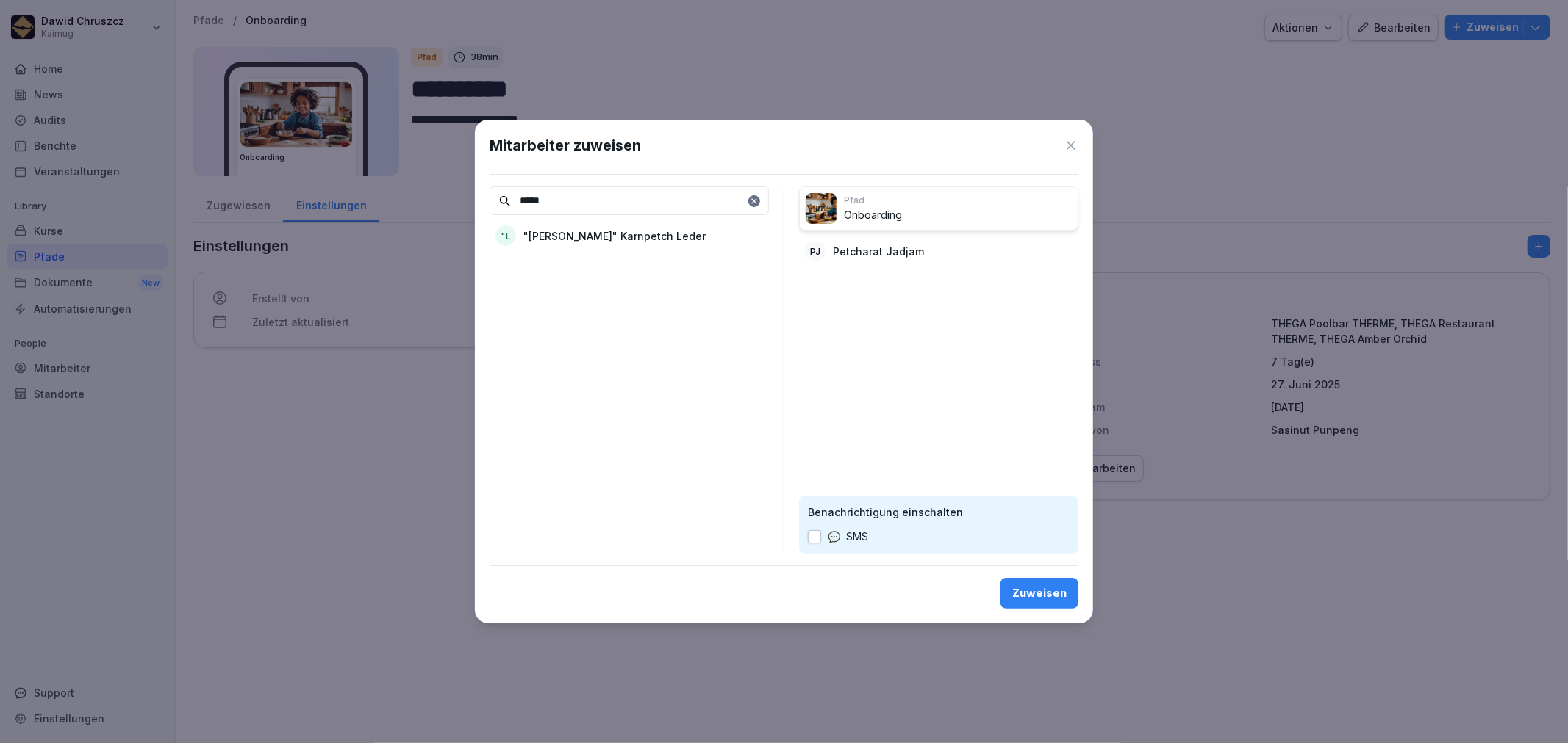
drag, startPoint x: 812, startPoint y: 535, endPoint x: 820, endPoint y: 548, distance: 15.3
click at [813, 539] on button "button" at bounding box center [814, 537] width 13 height 13
click at [1025, 597] on div "Zuweisen" at bounding box center [1039, 593] width 55 height 16
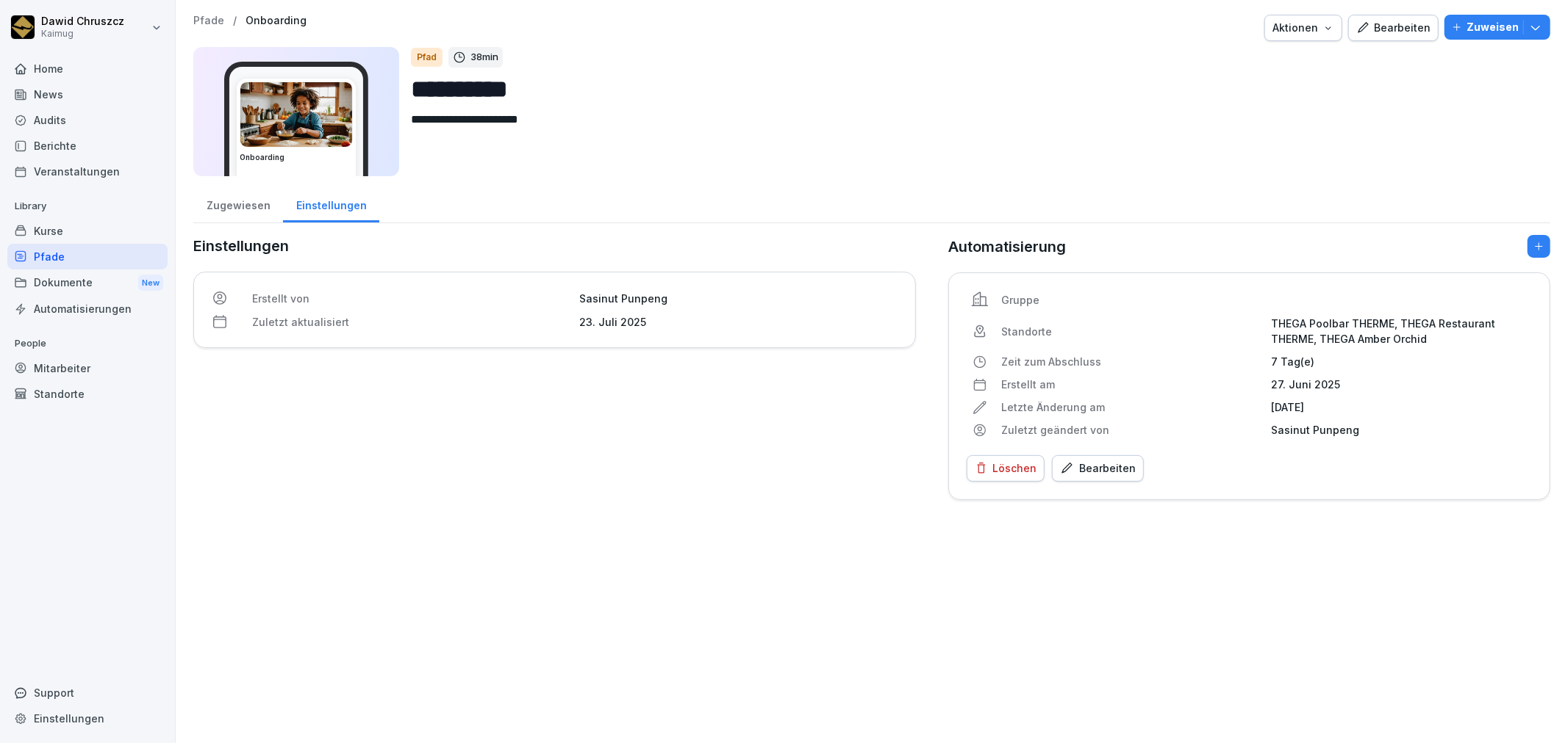
click at [1384, 30] on div "Bearbeiten" at bounding box center [1393, 28] width 75 height 16
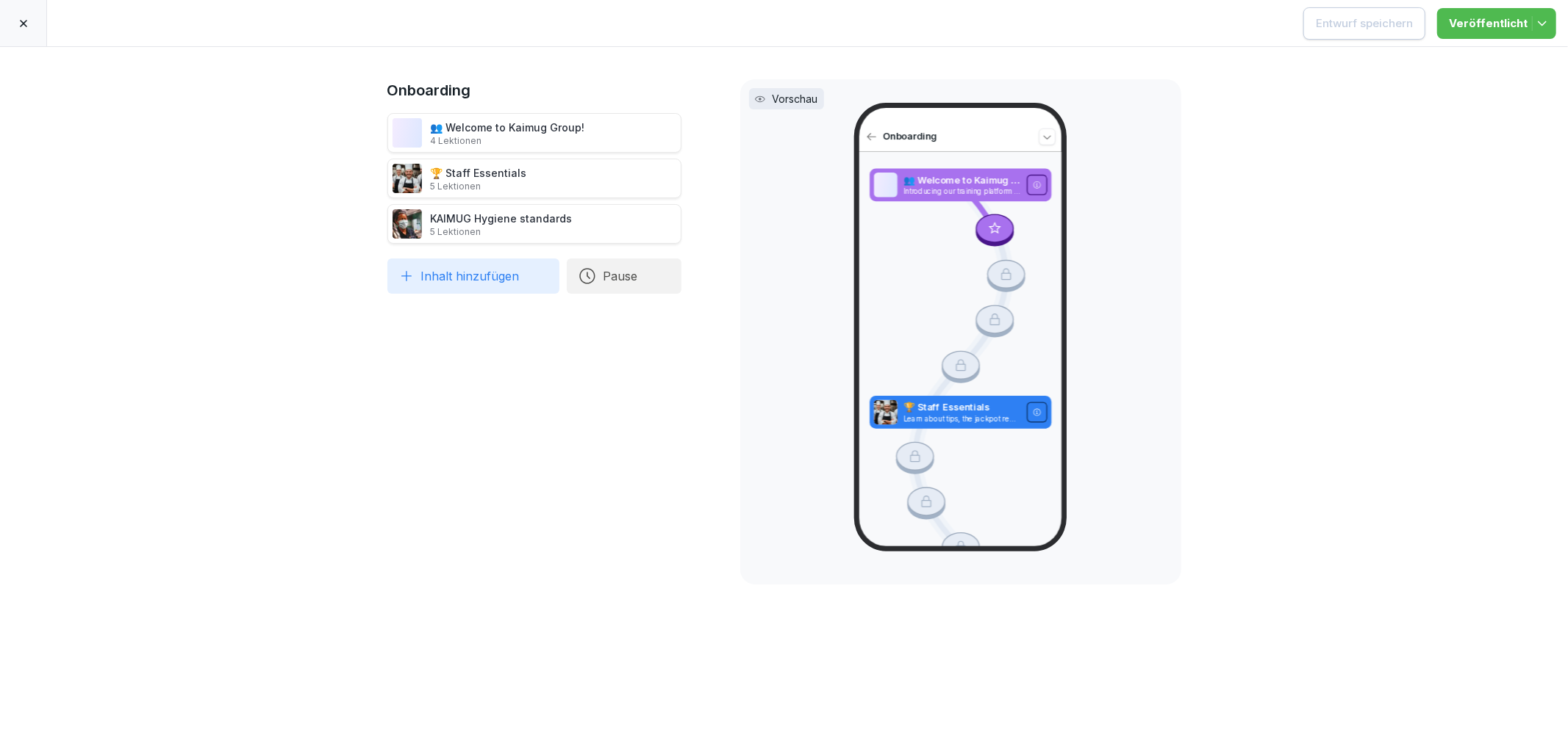
click at [31, 22] on div at bounding box center [23, 23] width 47 height 46
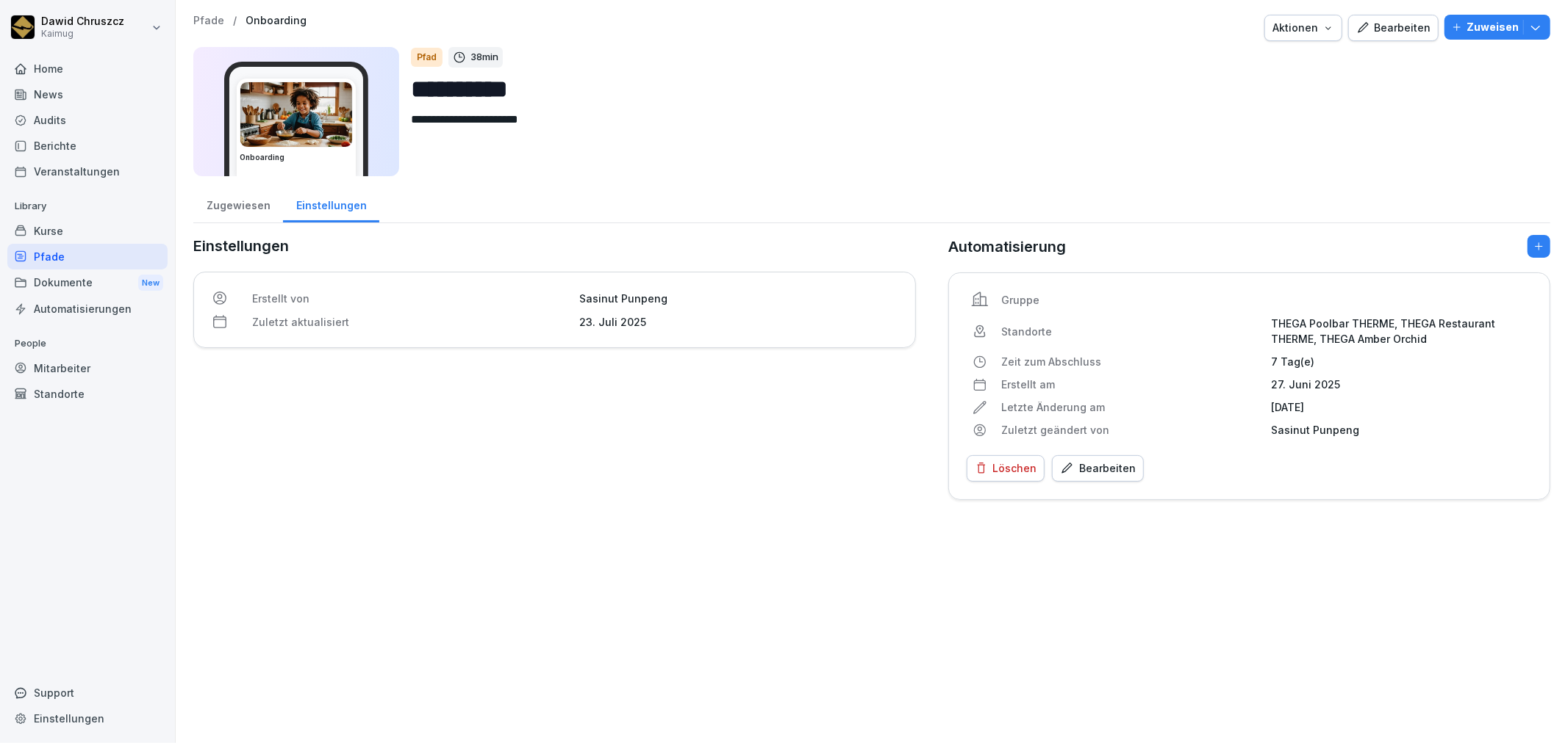
click at [62, 223] on div "Kurse" at bounding box center [87, 231] width 160 height 26
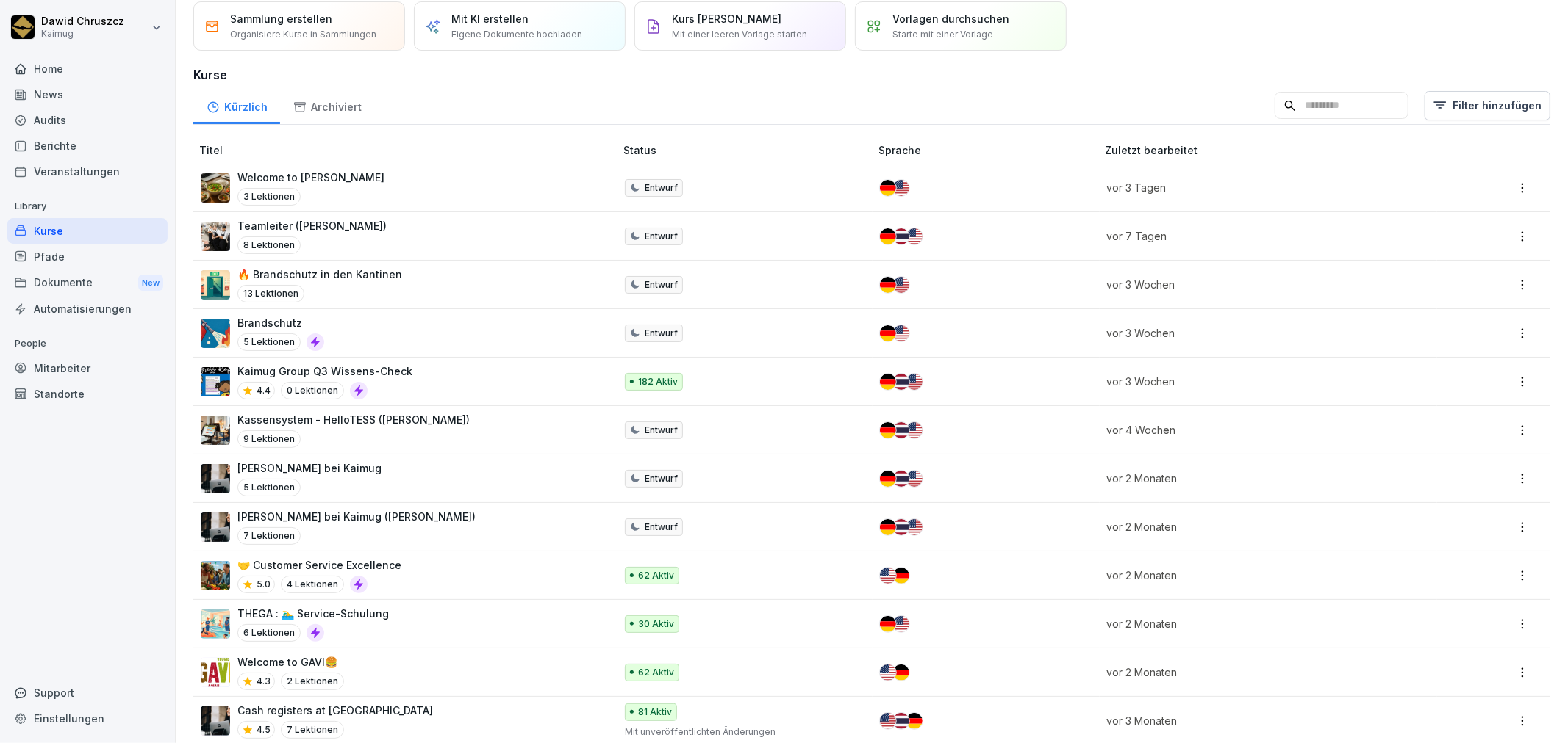
scroll to position [82, 0]
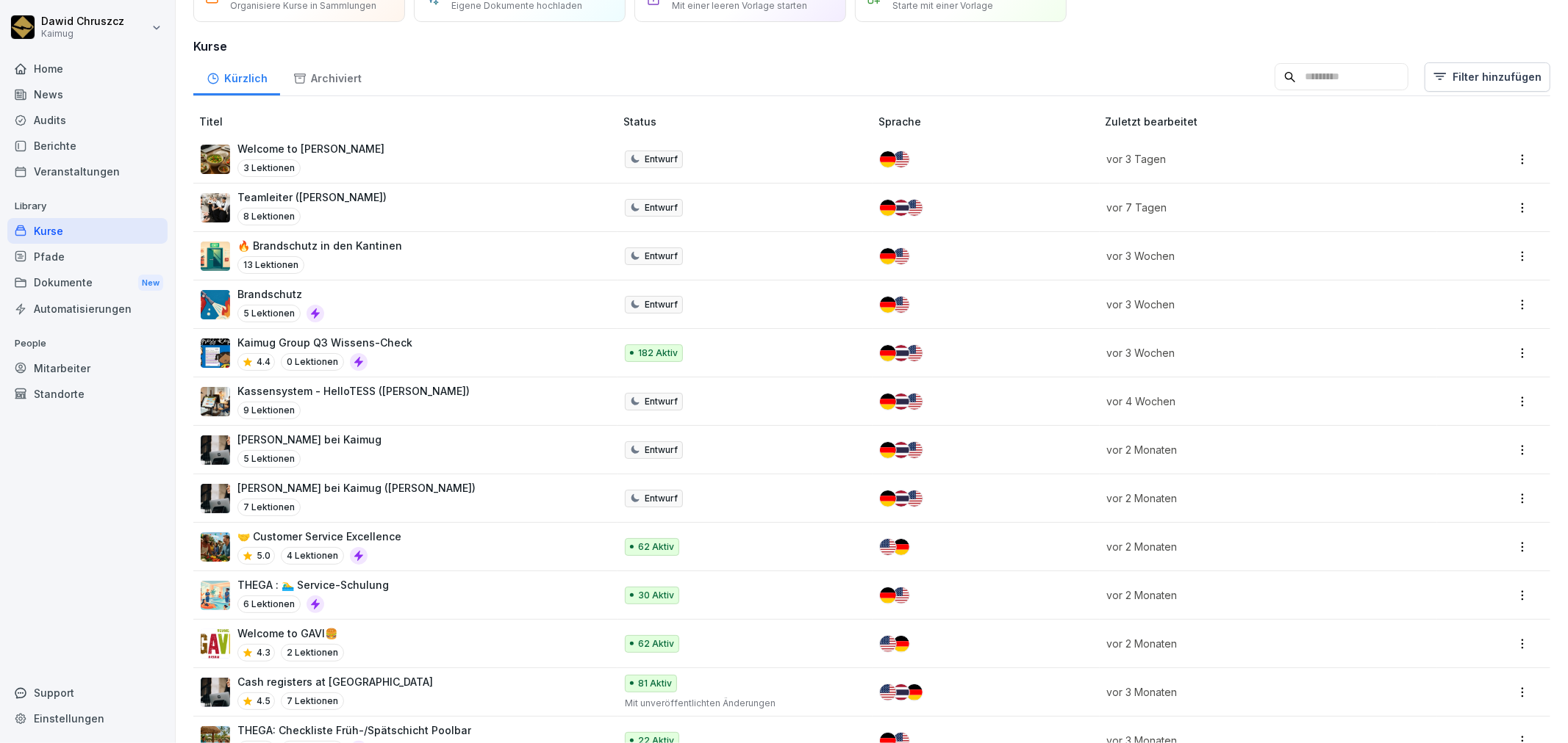
click at [48, 251] on div "Pfade" at bounding box center [87, 256] width 160 height 26
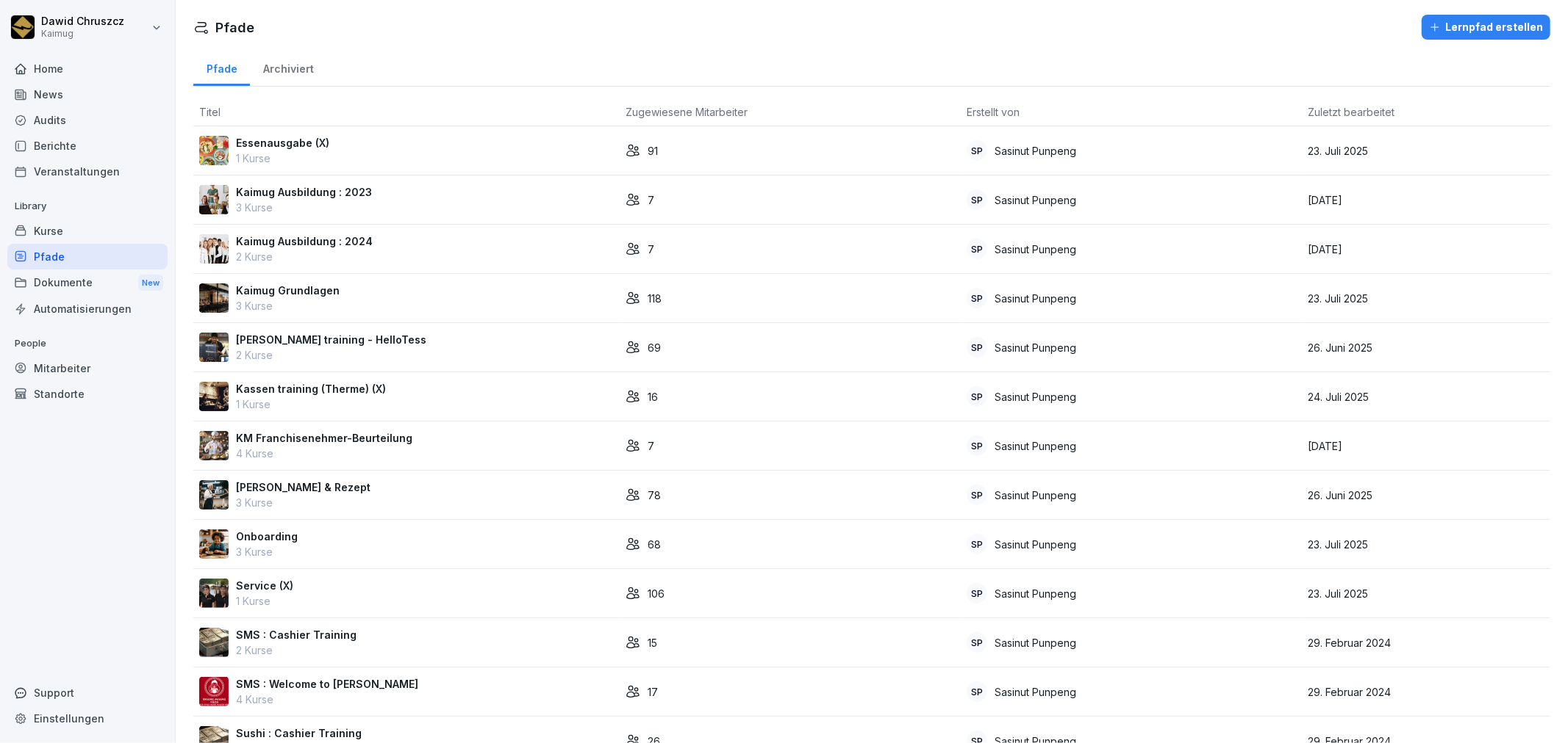
click at [508, 35] on div "Pfade Lernpfad erstellen" at bounding box center [872, 26] width 1357 height 25
click at [41, 232] on div "Kurse" at bounding box center [87, 231] width 160 height 26
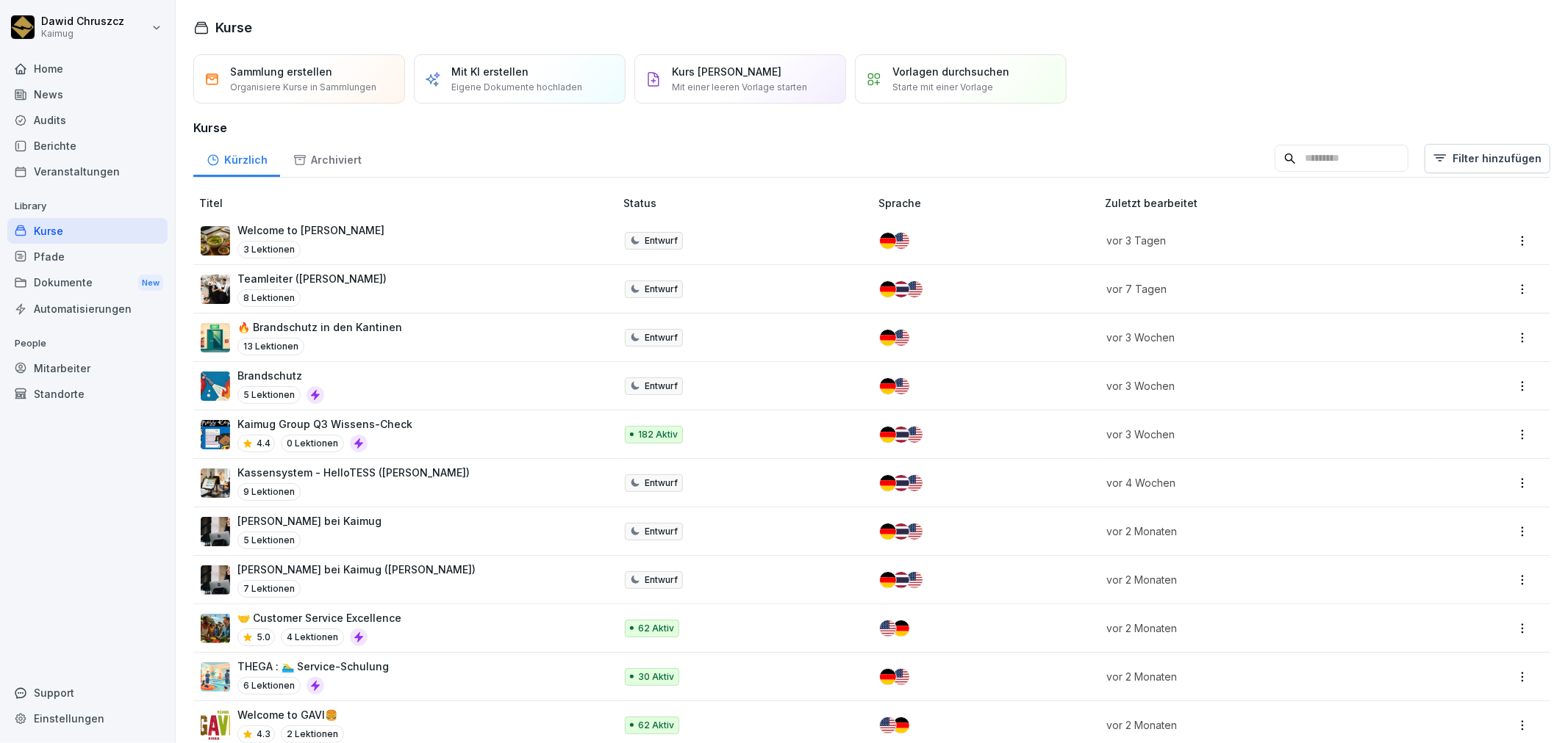
drag, startPoint x: 1297, startPoint y: 156, endPoint x: 1331, endPoint y: 151, distance: 34.4
click at [1303, 159] on input at bounding box center [1341, 159] width 134 height 28
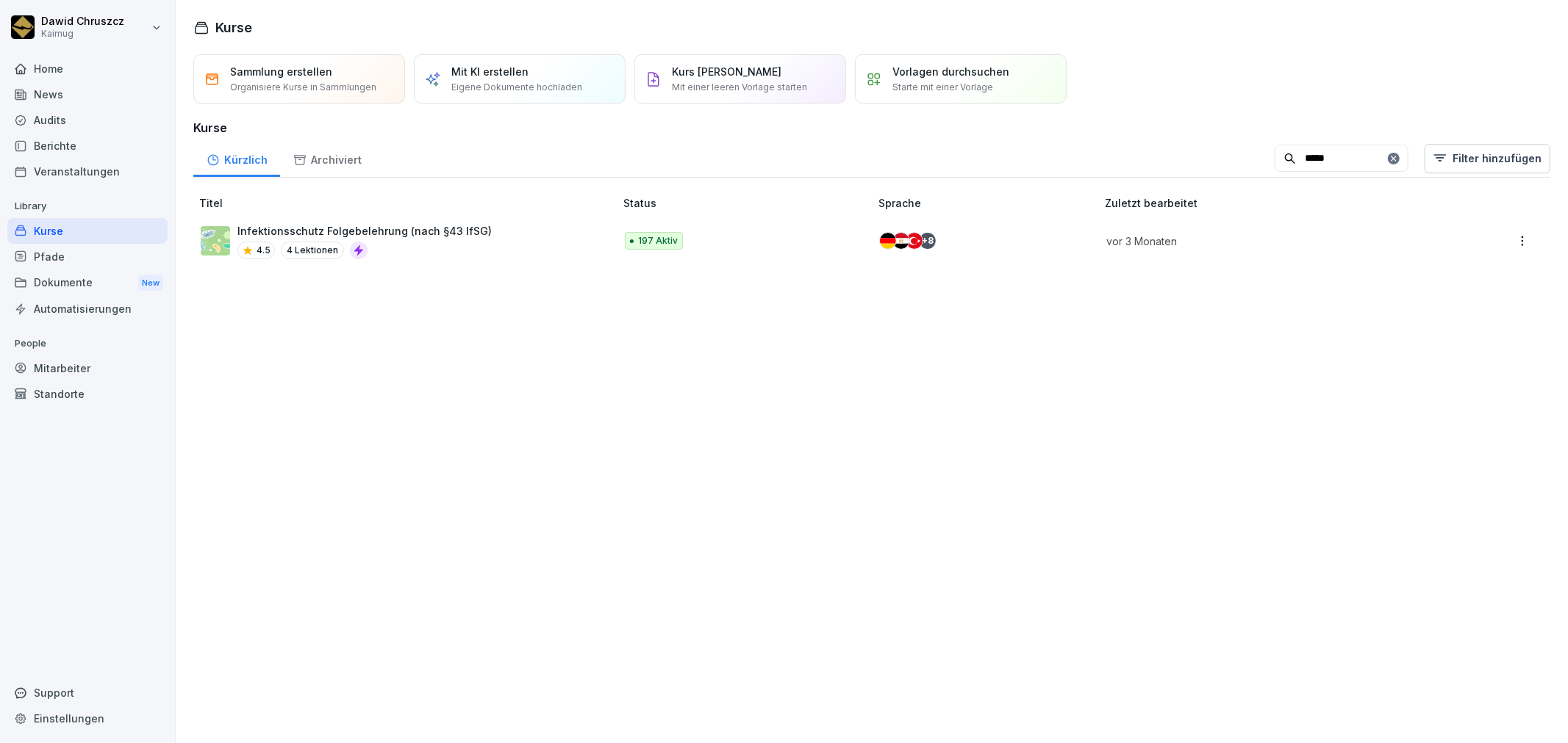
type input "*****"
click at [414, 242] on div "4.5 4 Lektionen" at bounding box center [364, 250] width 254 height 18
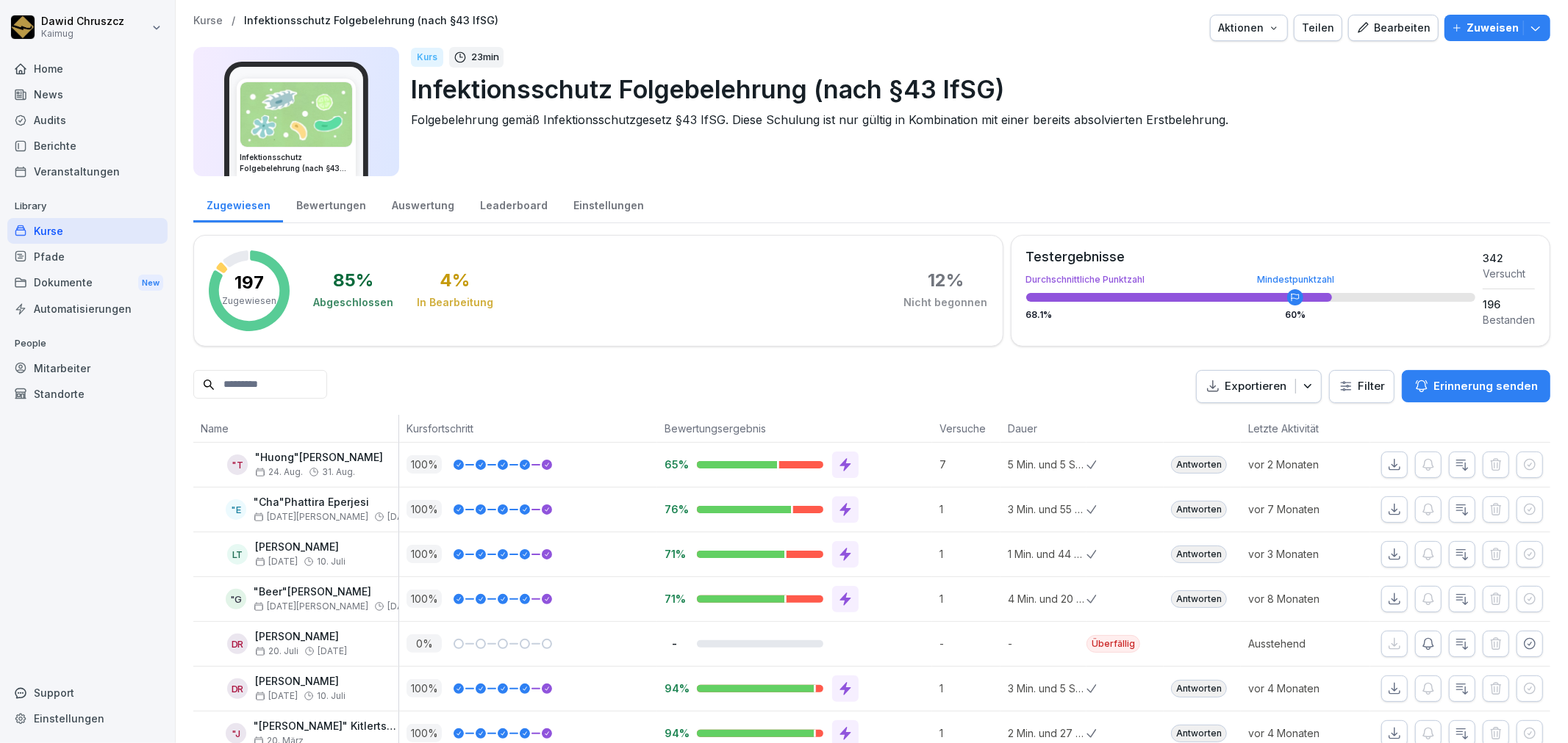
click at [307, 374] on input at bounding box center [260, 385] width 134 height 29
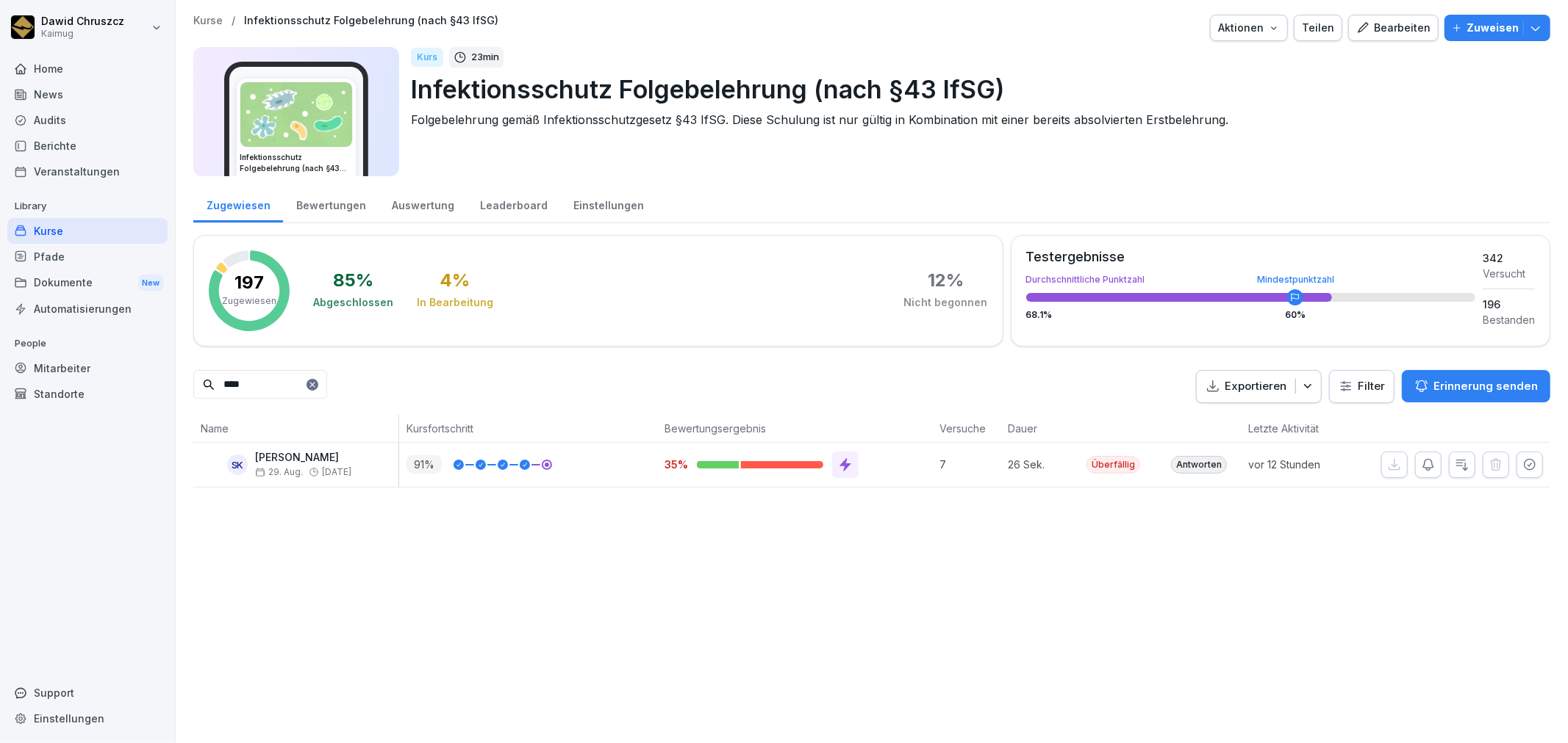
type input "****"
click at [545, 462] on div at bounding box center [546, 464] width 4 height 4
click at [622, 503] on div "Kurse / Infektionsschutz Folgebelehrung (nach §43 IfSG) Aktionen Teilen Bearbei…" at bounding box center [872, 251] width 1392 height 503
click at [1522, 466] on icon "button" at bounding box center [1530, 465] width 14 height 14
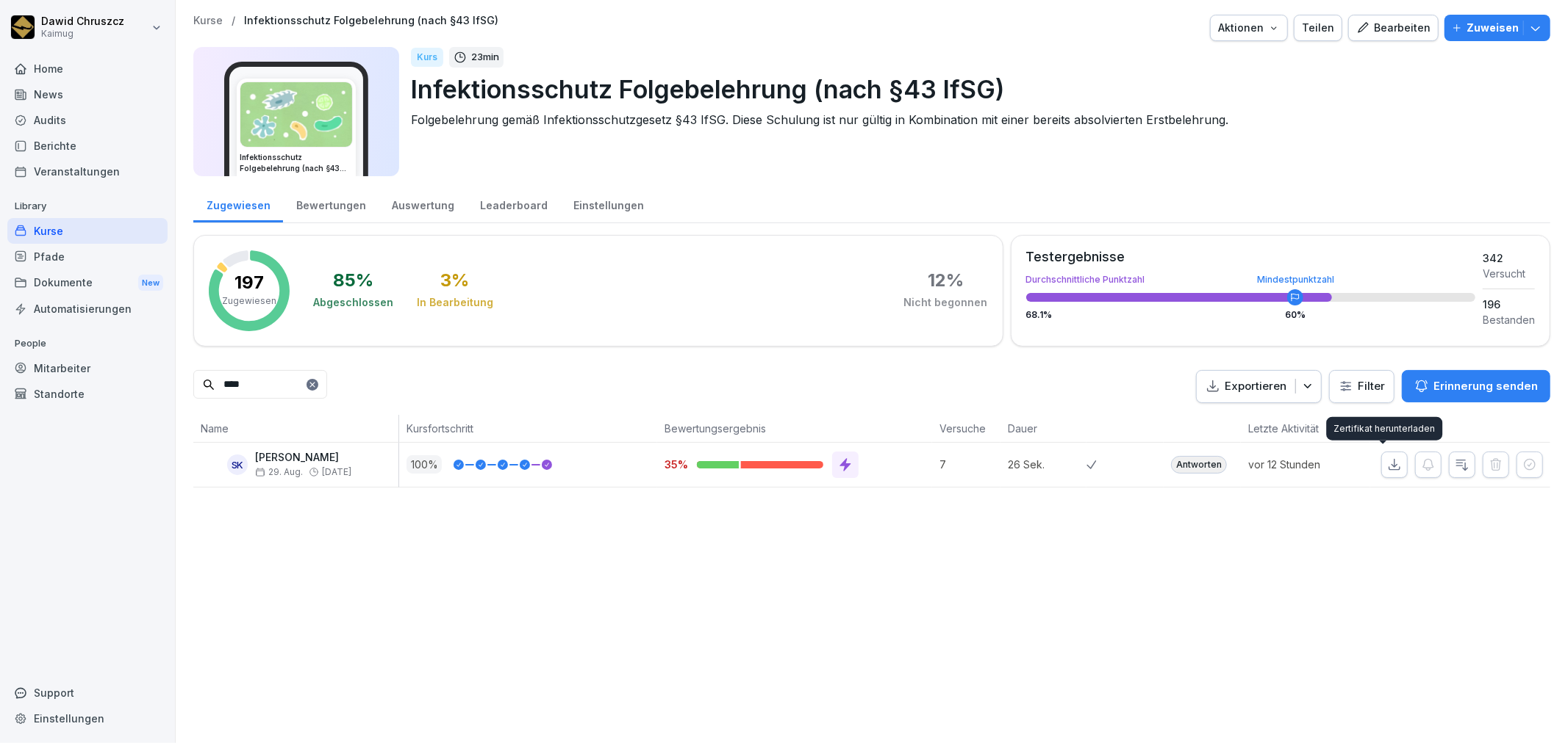
click at [1387, 464] on icon "button" at bounding box center [1394, 465] width 14 height 14
click at [494, 624] on div "Kurse / Infektionsschutz Folgebelehrung (nach §43 IfSG) Aktionen Teilen Bearbei…" at bounding box center [872, 371] width 1392 height 743
